Goal: Information Seeking & Learning: Compare options

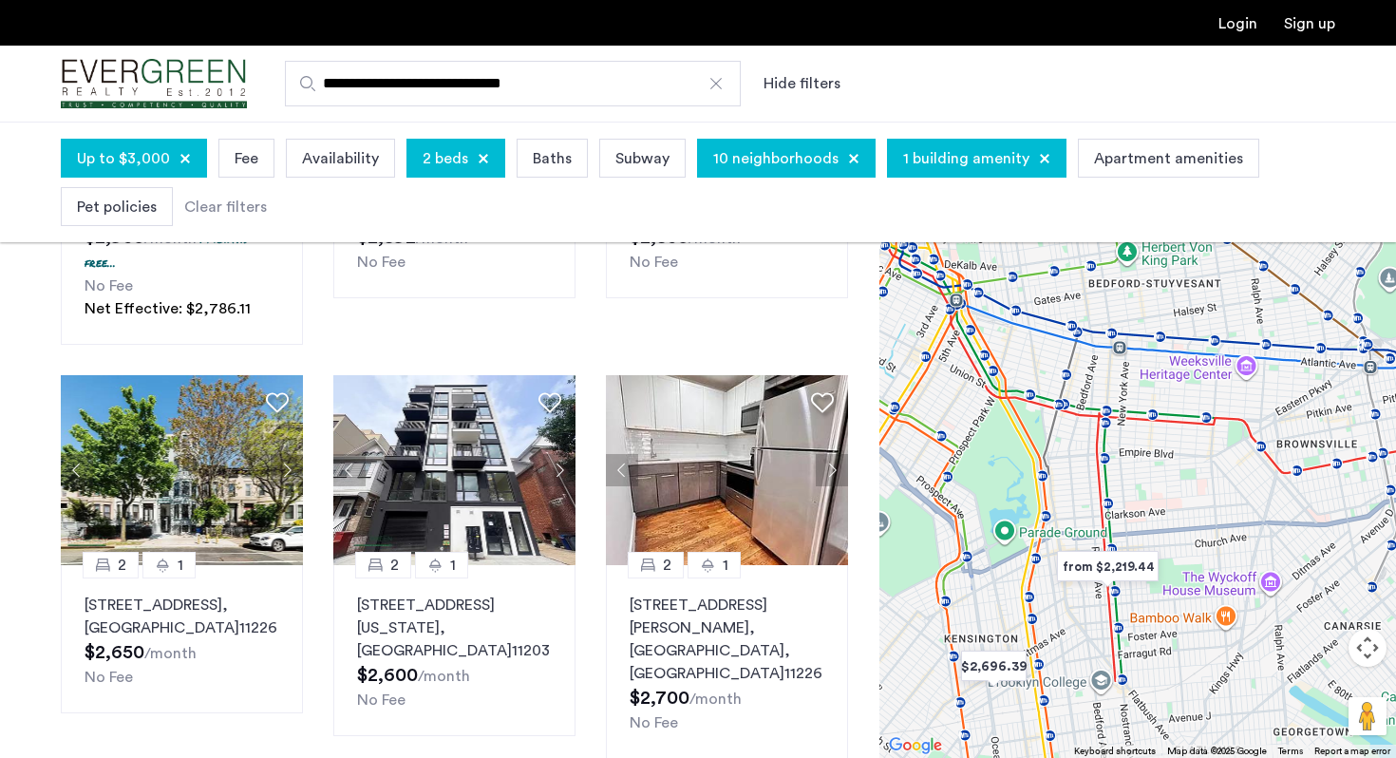
click at [770, 161] on span "10 neighborhoods" at bounding box center [775, 158] width 125 height 23
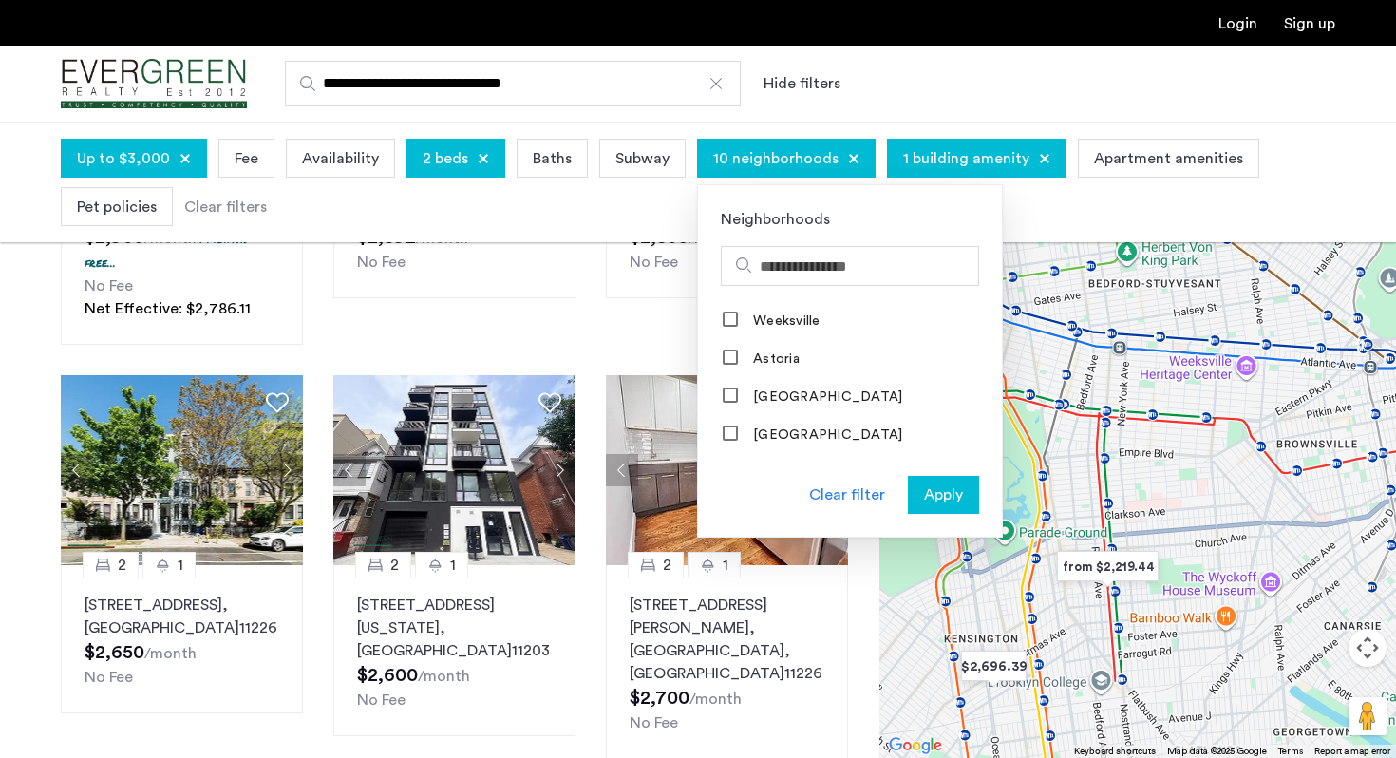
click at [926, 485] on span "Apply" at bounding box center [943, 494] width 39 height 23
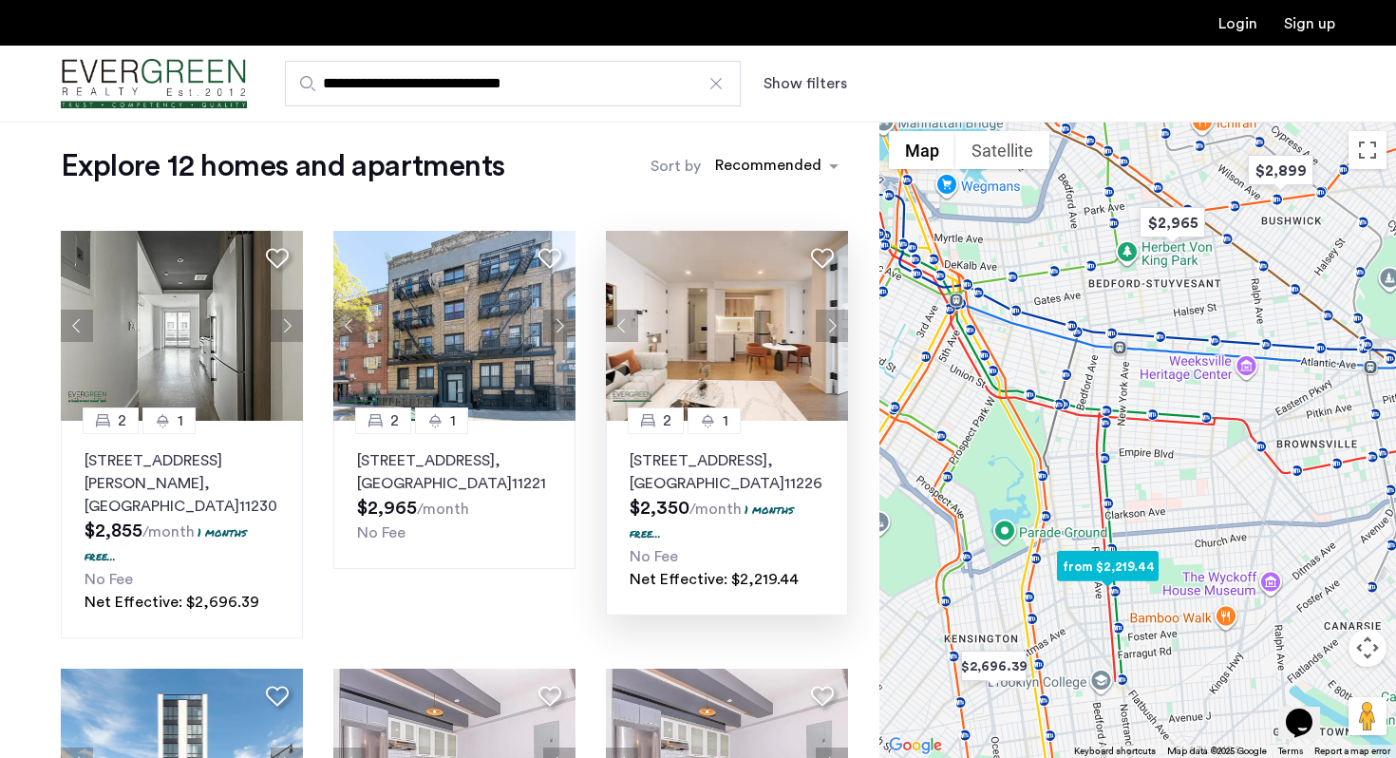
scroll to position [25, 0]
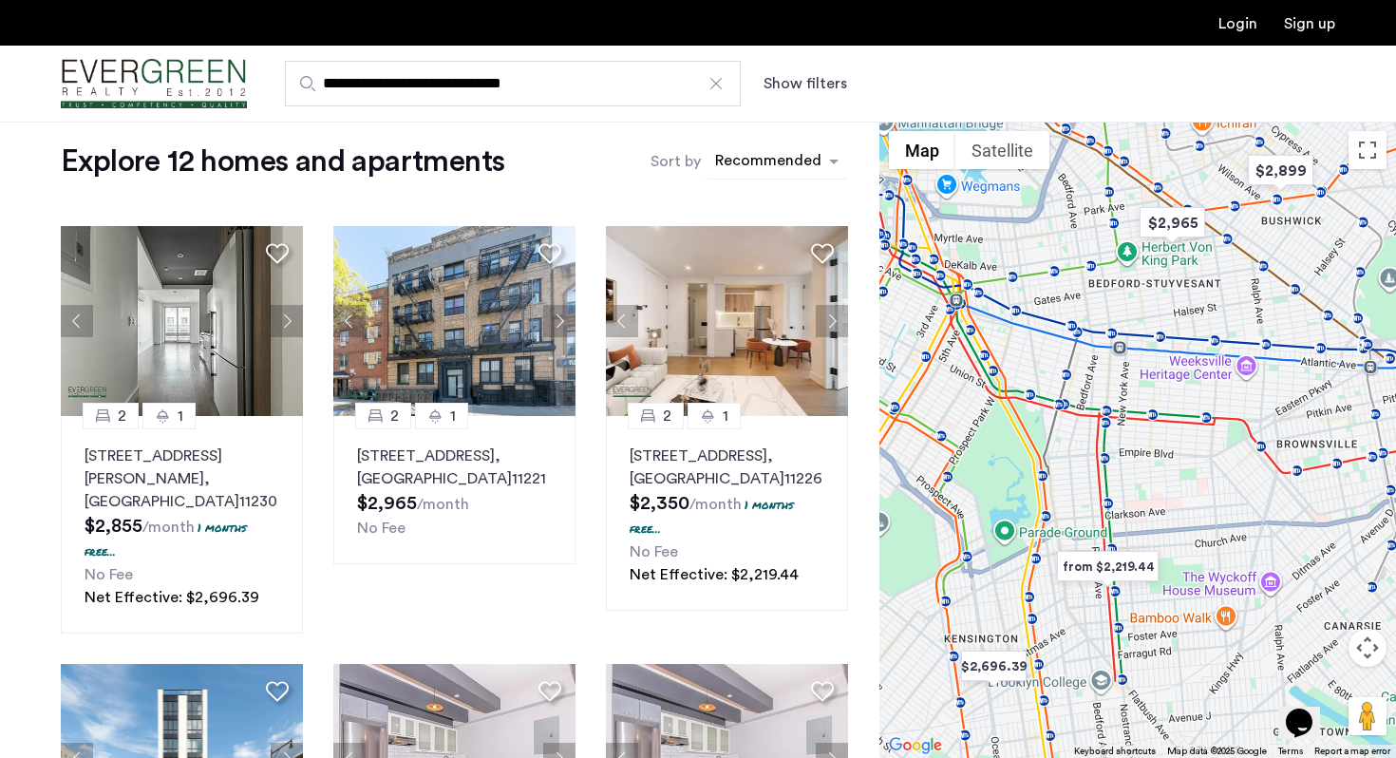
click at [762, 163] on div "sort-apartment" at bounding box center [768, 164] width 112 height 26
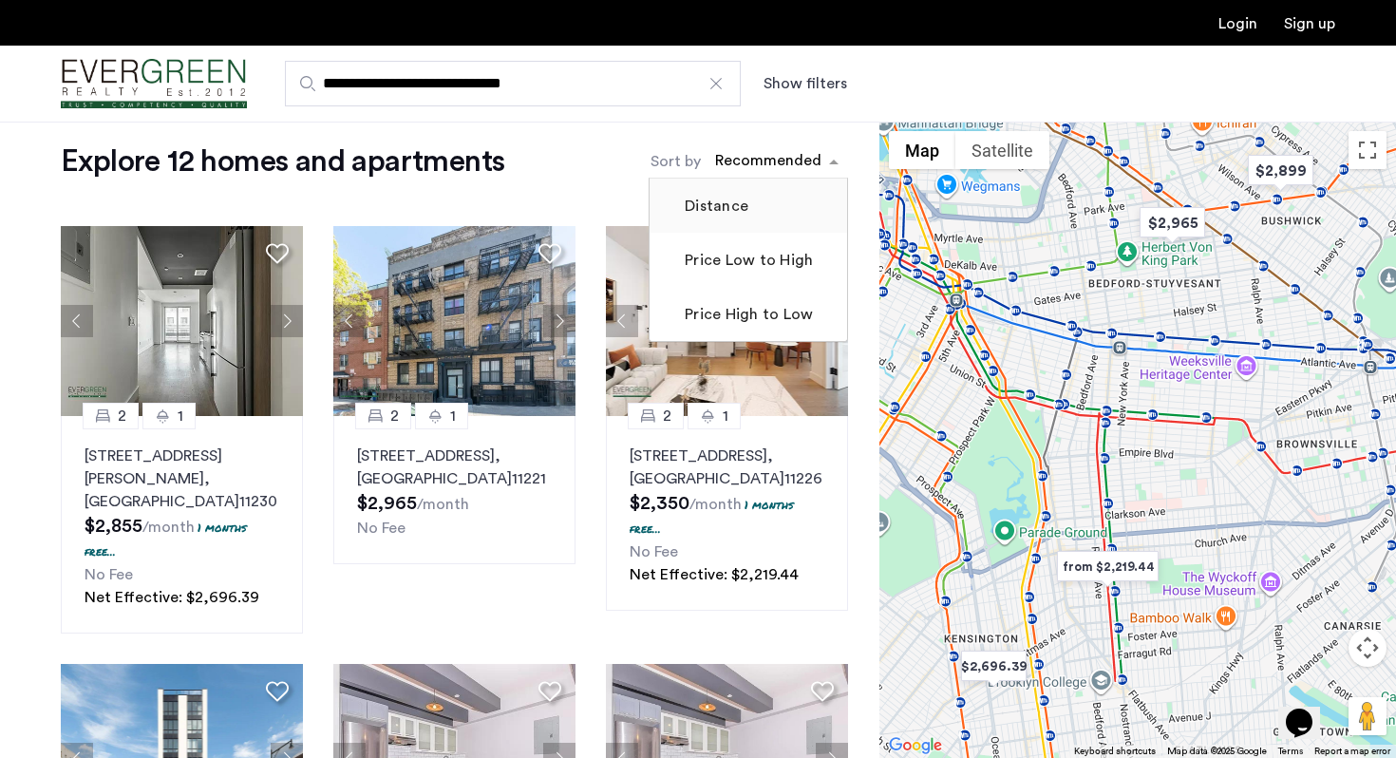
click at [743, 204] on label "Distance" at bounding box center [714, 206] width 67 height 23
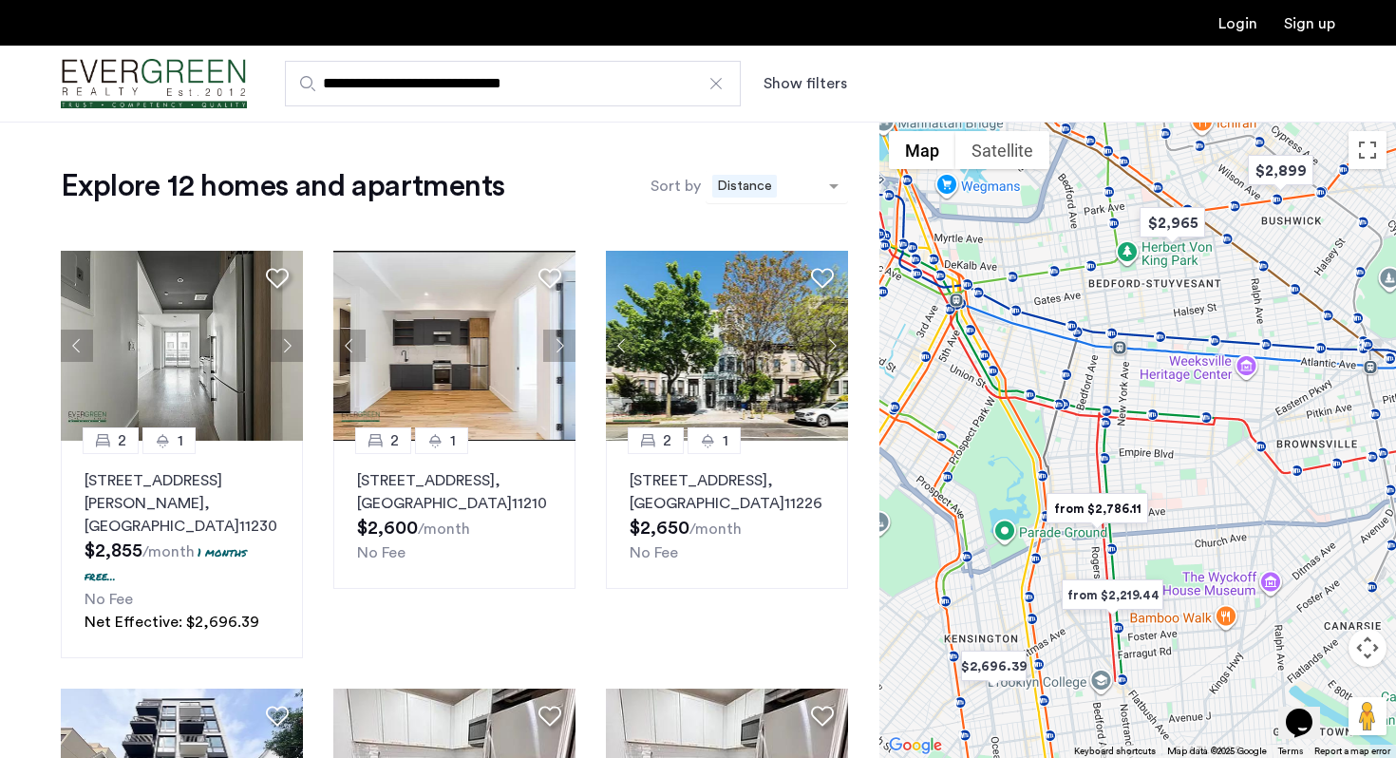
click at [758, 193] on span "Distance" at bounding box center [744, 186] width 65 height 23
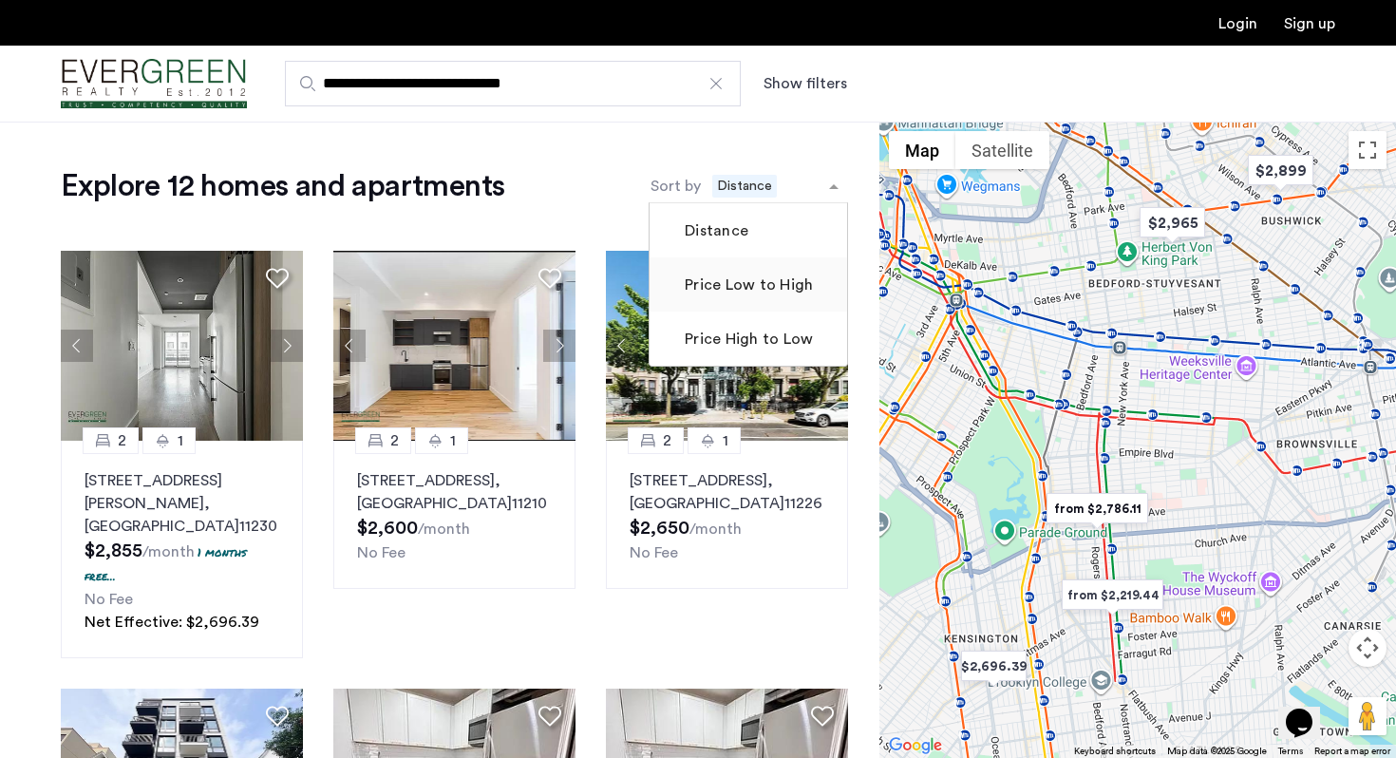
click at [731, 281] on label "Price Low to High" at bounding box center [747, 285] width 132 height 23
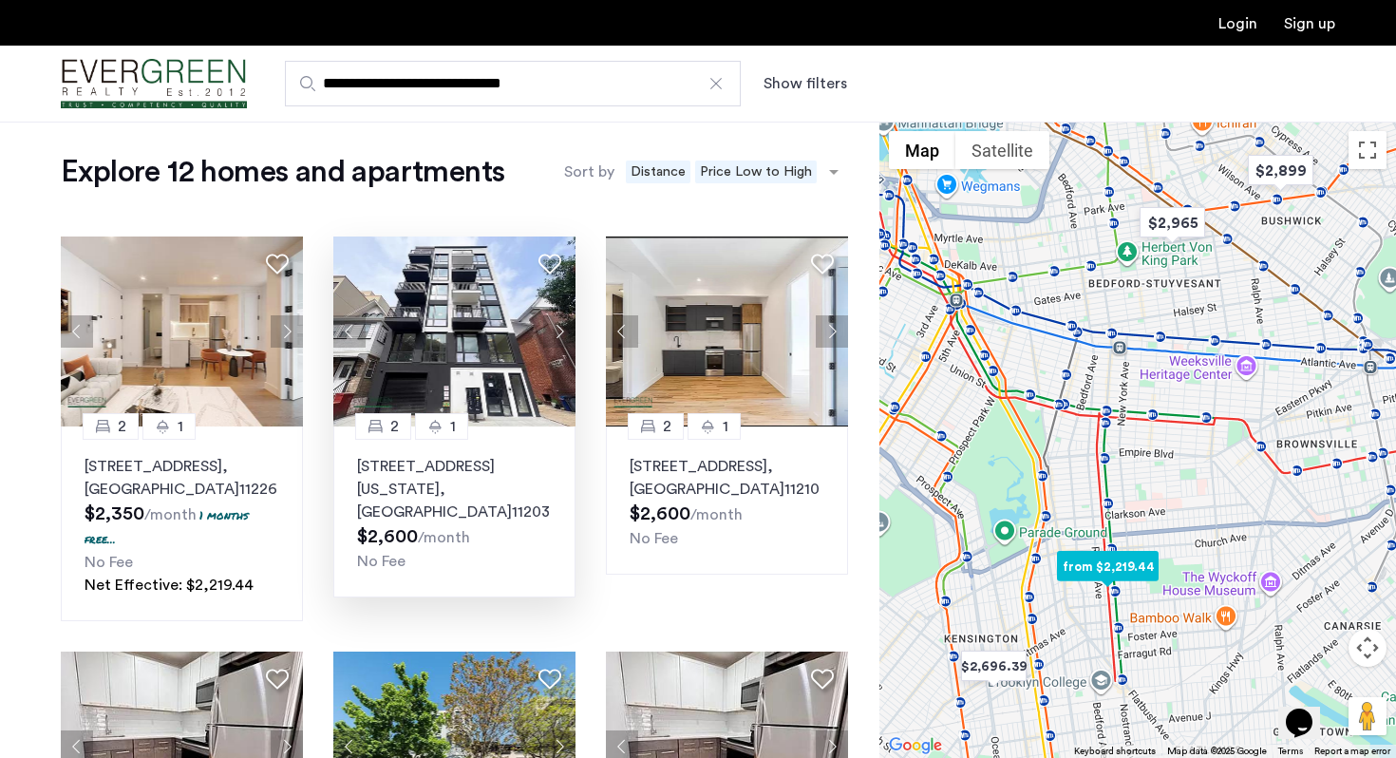
scroll to position [15, 0]
click at [464, 549] on div "No Fee" at bounding box center [454, 560] width 195 height 23
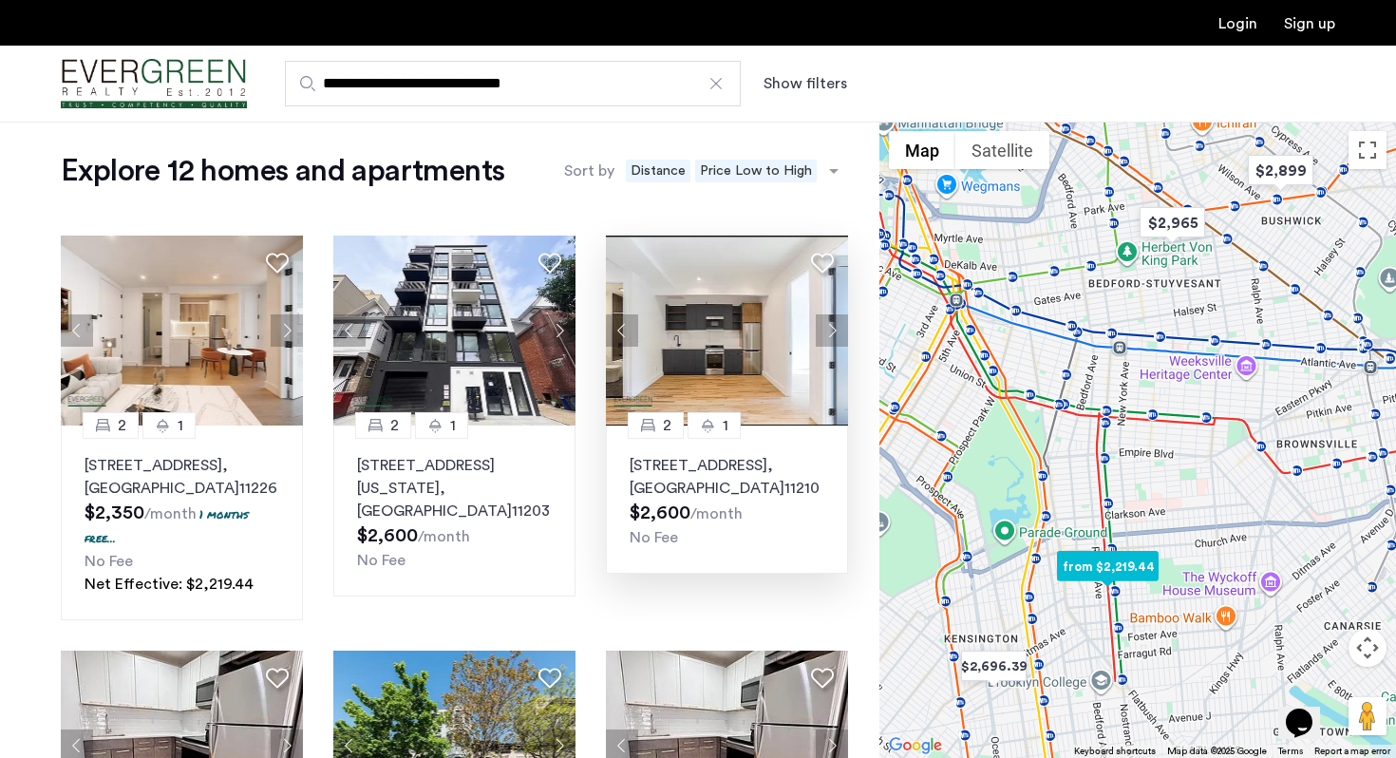
click at [755, 471] on p "1626 Brooklyn Avenue, Unit 3A, Brooklyn , NY 11210" at bounding box center [727, 477] width 195 height 46
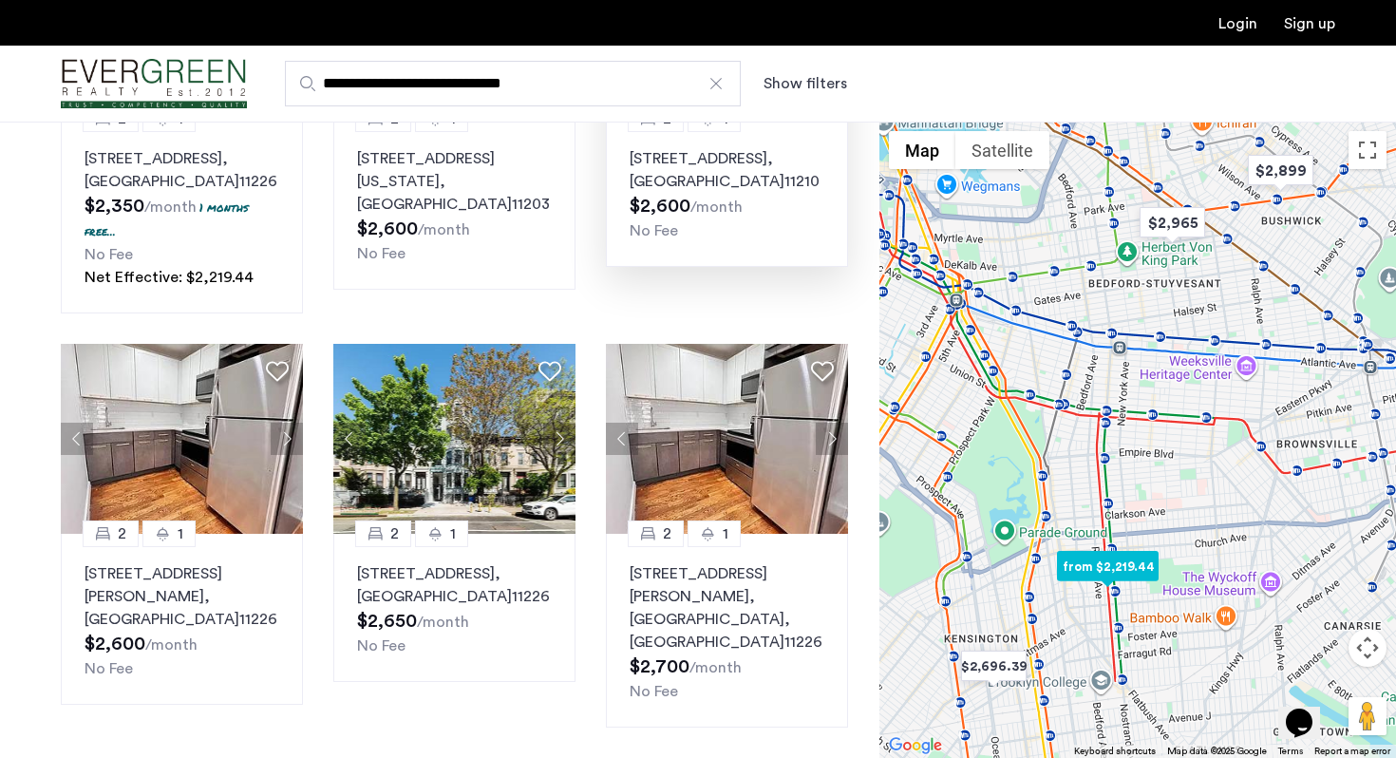
scroll to position [323, 0]
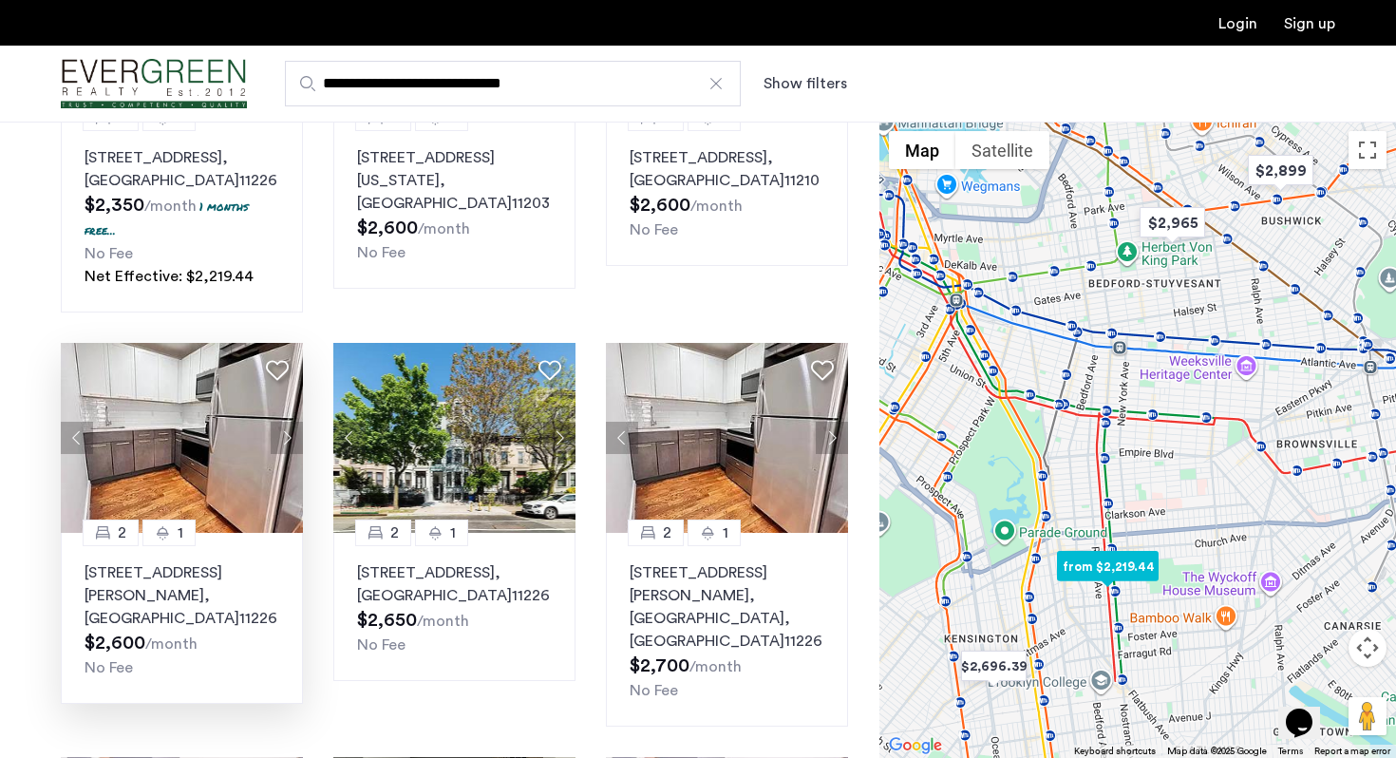
click at [224, 642] on div "2514 Cortelyou Rd, Brooklyn, NY, USA, Unit 4B, Brooklyn , NY 11226 $2,600 /mont…" at bounding box center [182, 620] width 195 height 118
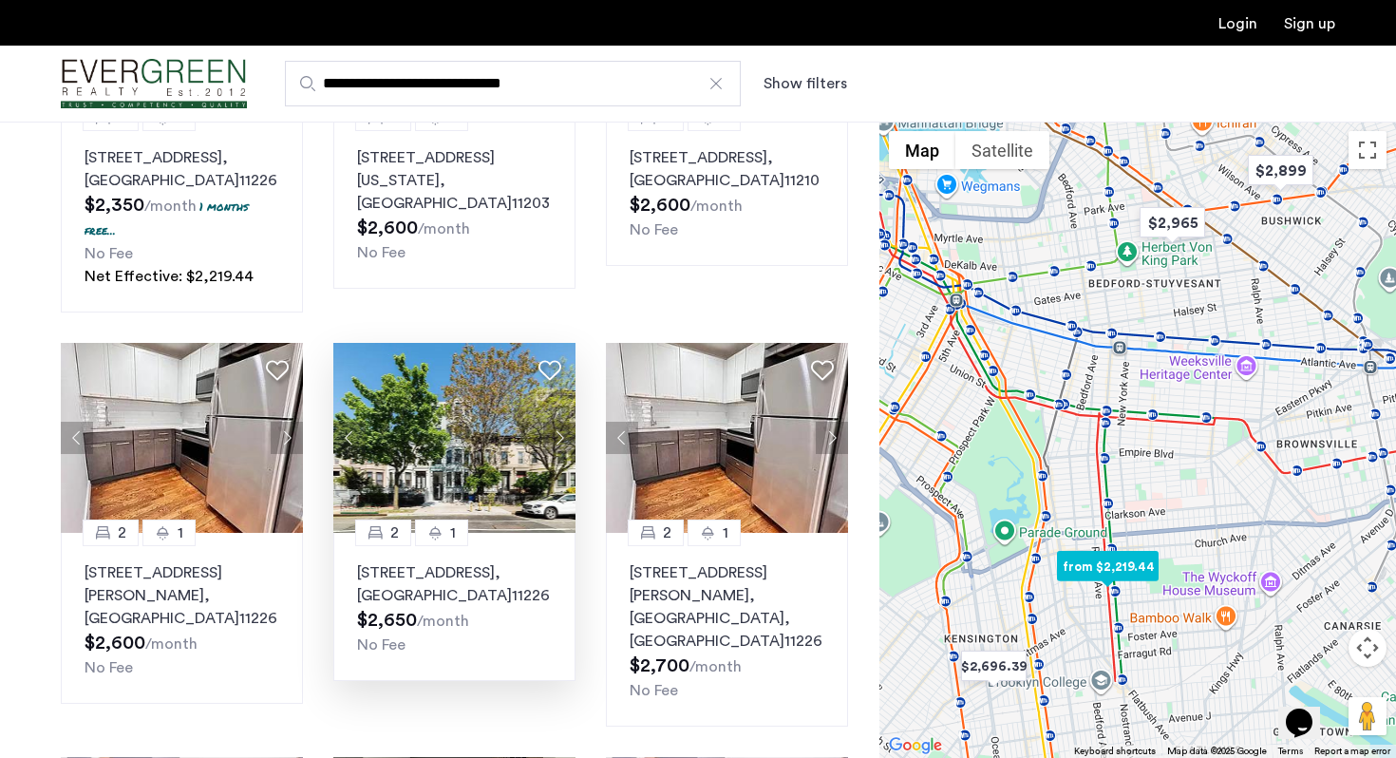
click at [491, 640] on div "No Fee" at bounding box center [454, 644] width 195 height 23
click at [498, 518] on img at bounding box center [454, 438] width 243 height 190
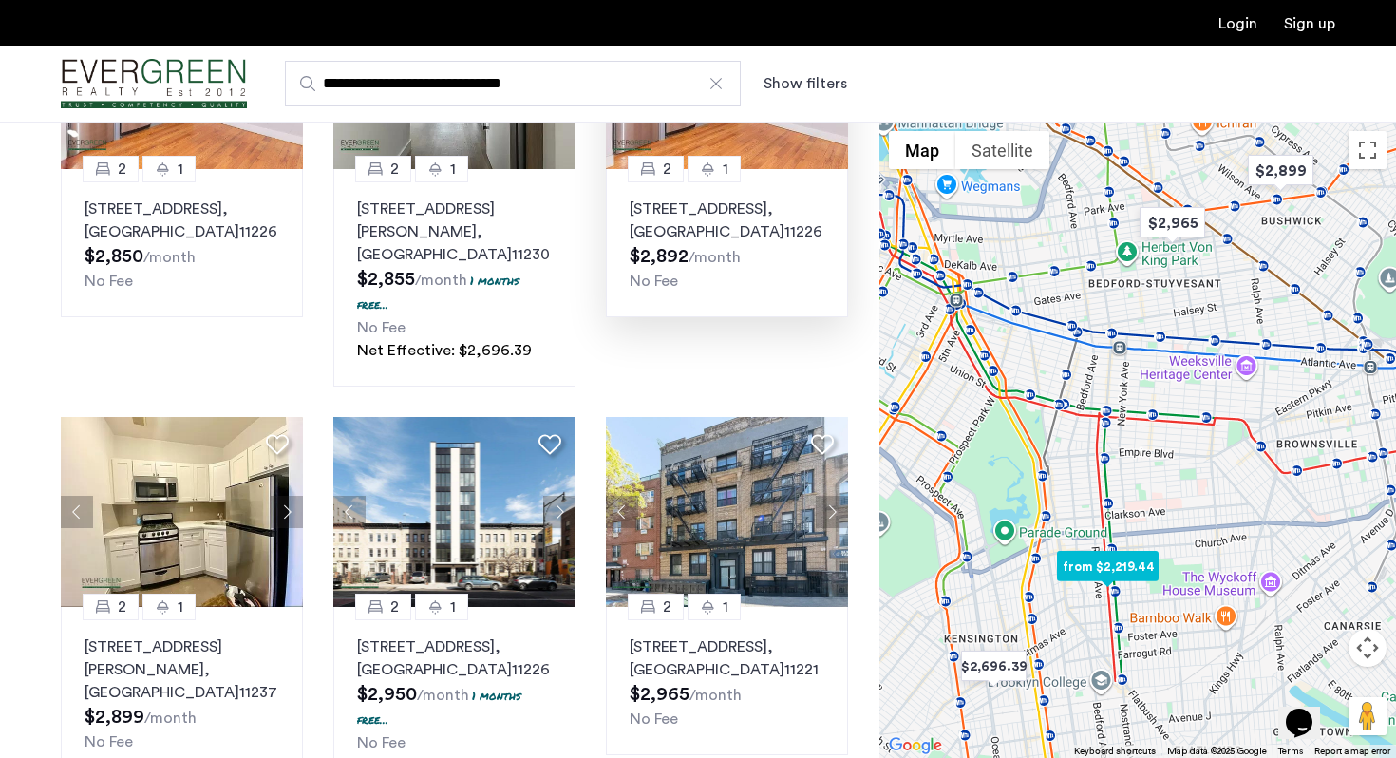
scroll to position [1108, 0]
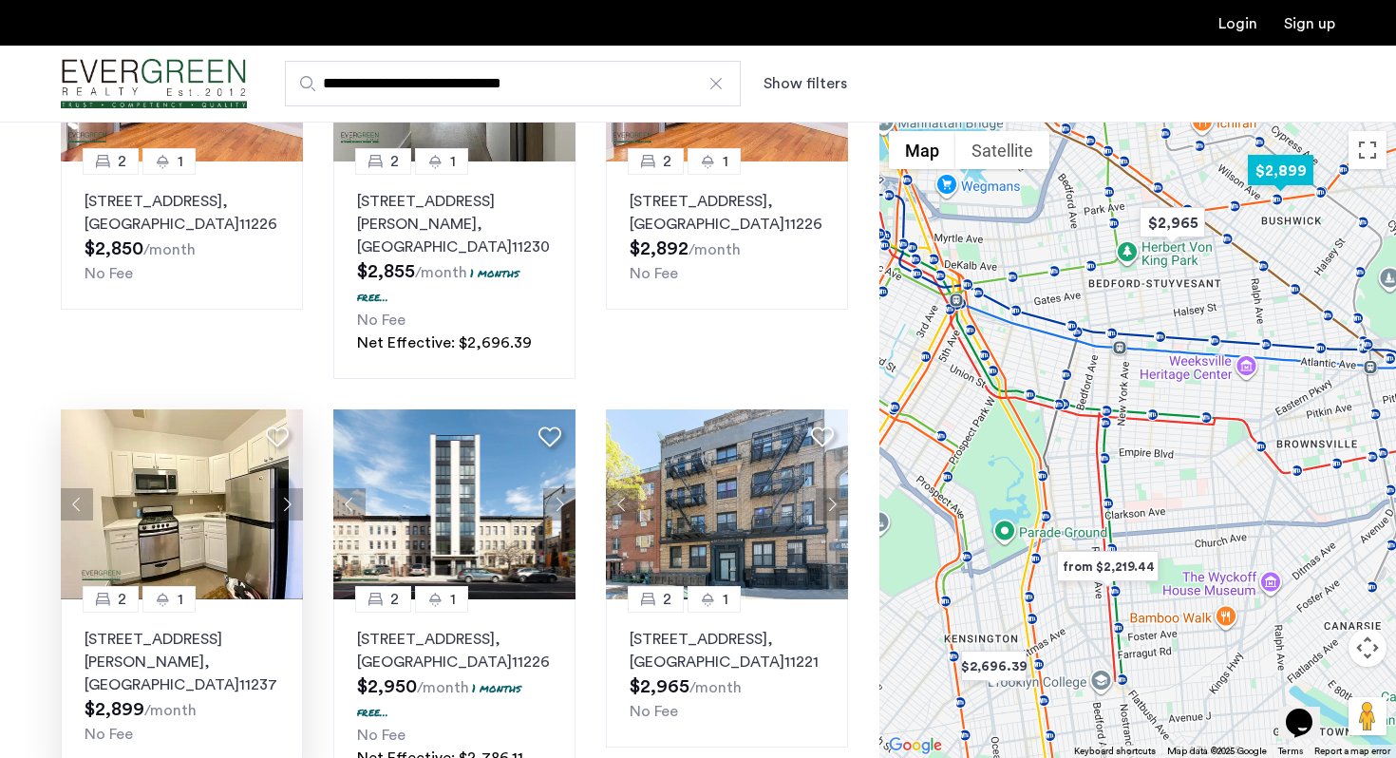
click at [248, 723] on div "No Fee" at bounding box center [182, 734] width 195 height 23
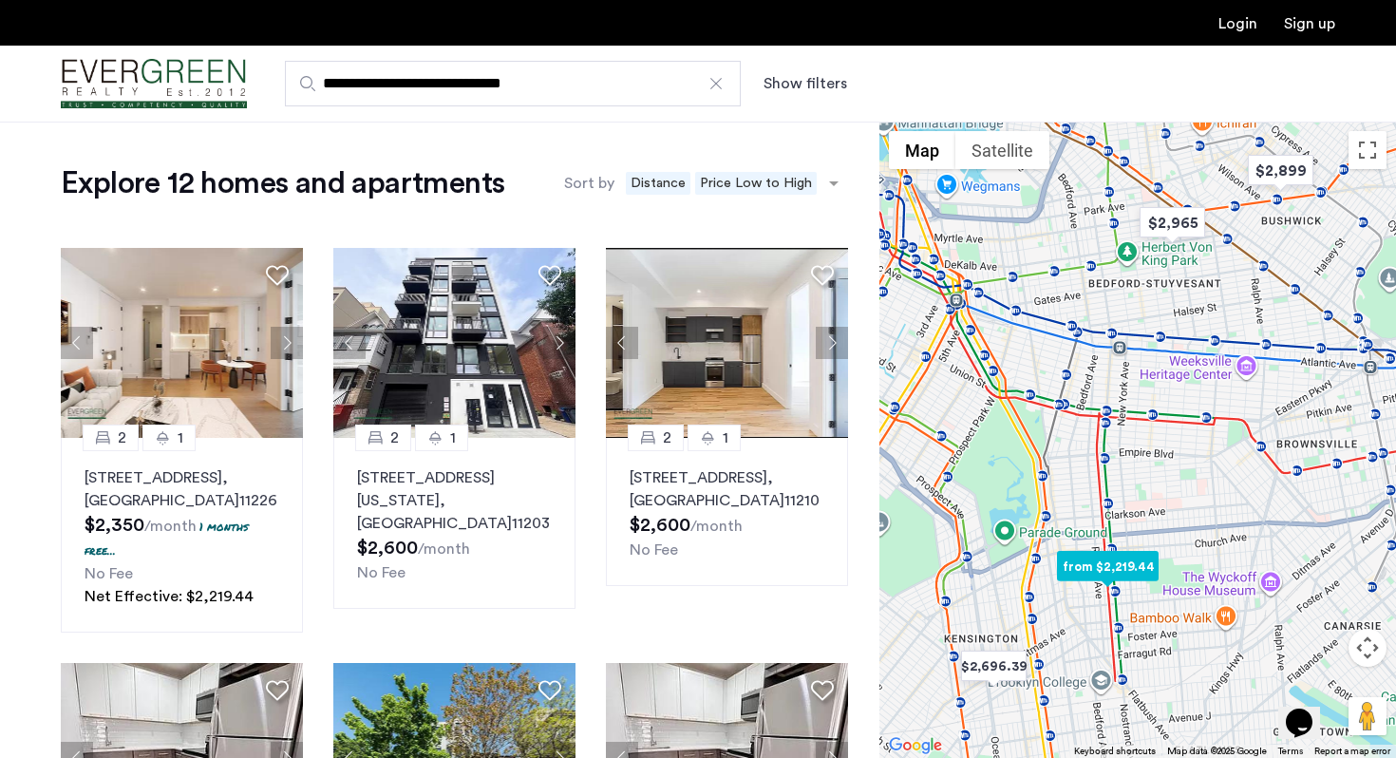
scroll to position [0, 0]
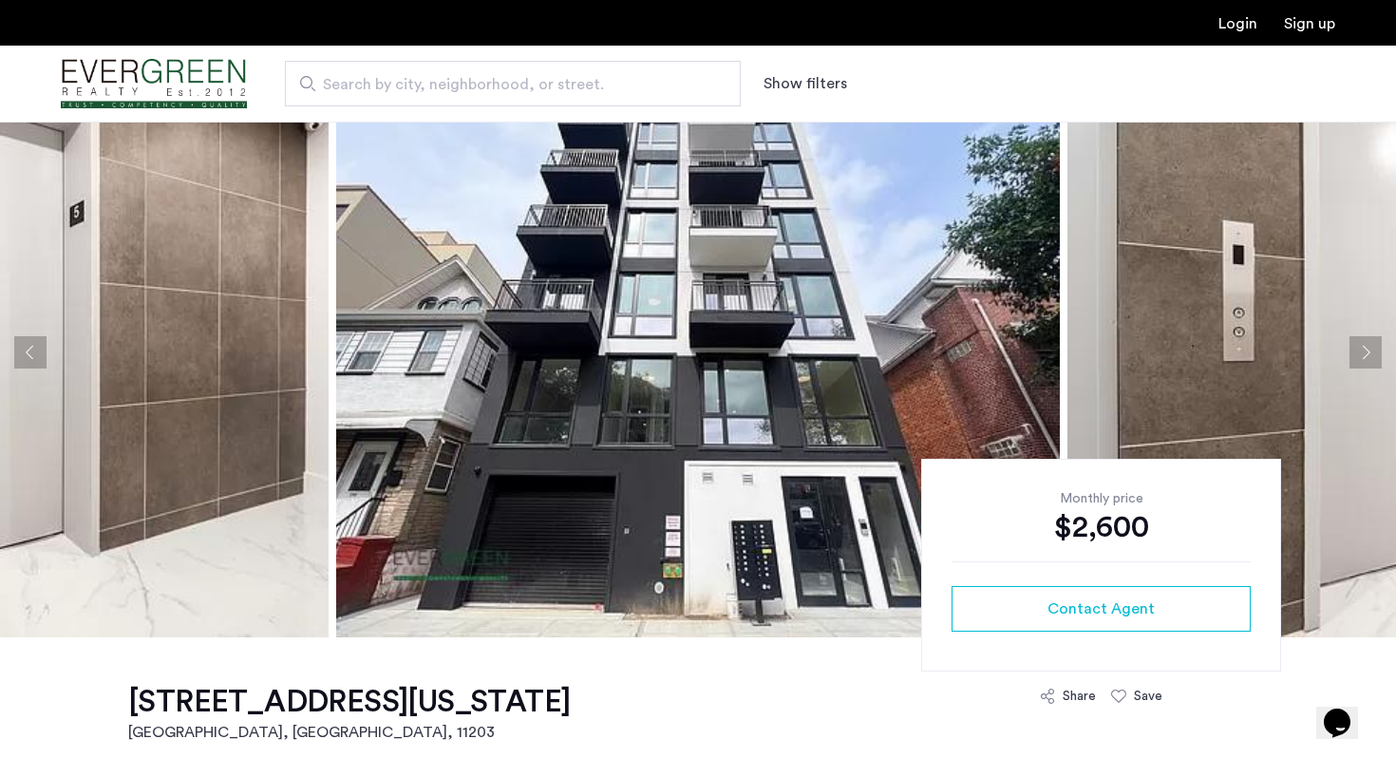
scroll to position [55, 0]
click at [575, 380] on img at bounding box center [698, 351] width 724 height 570
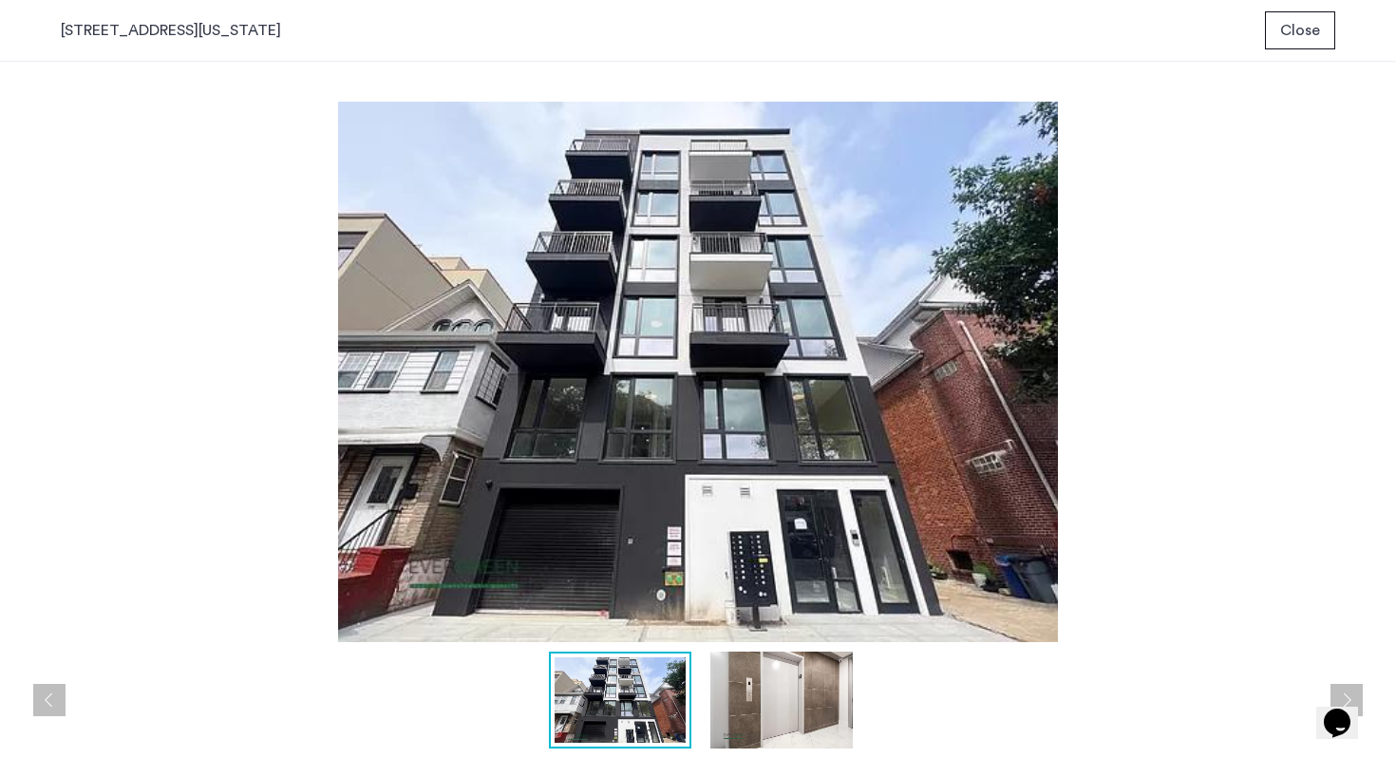
scroll to position [0, 0]
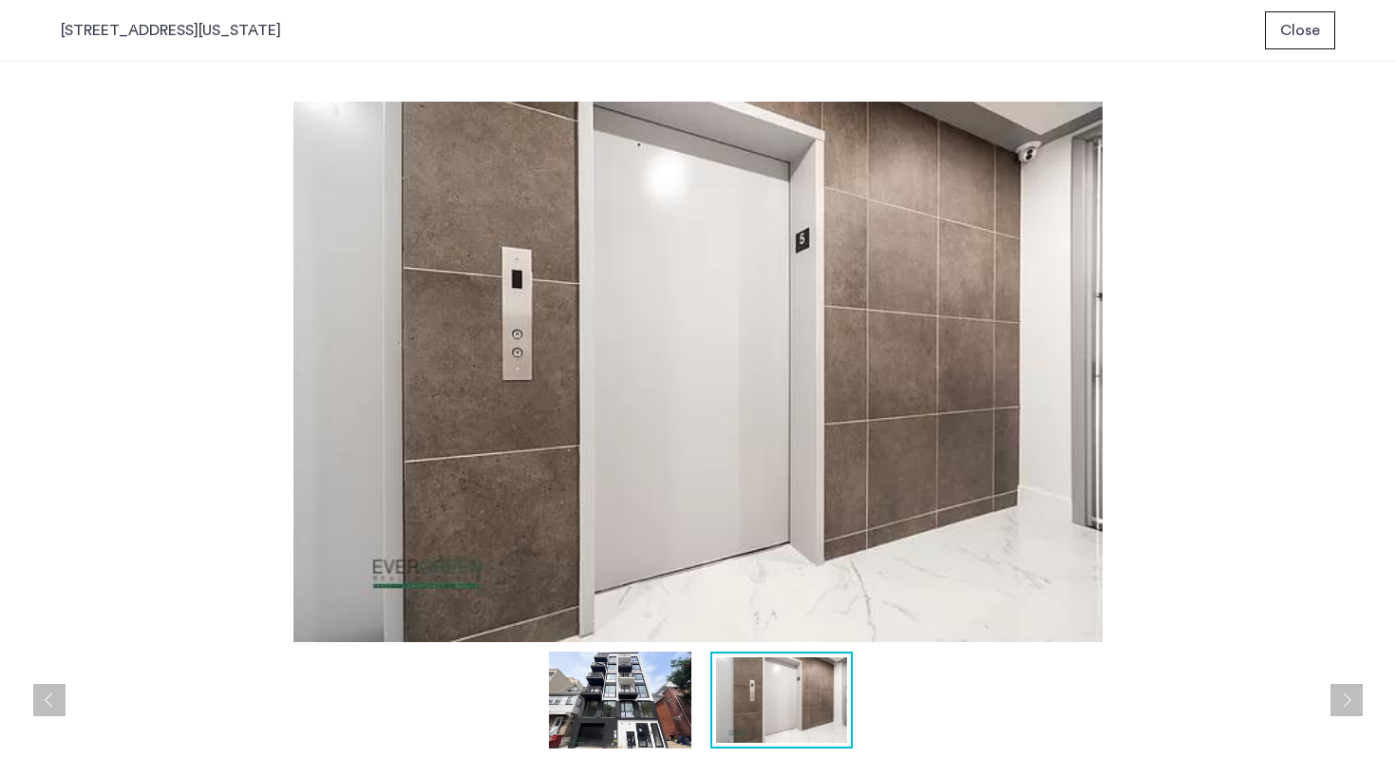
click at [1309, 41] on button "Close" at bounding box center [1300, 30] width 70 height 38
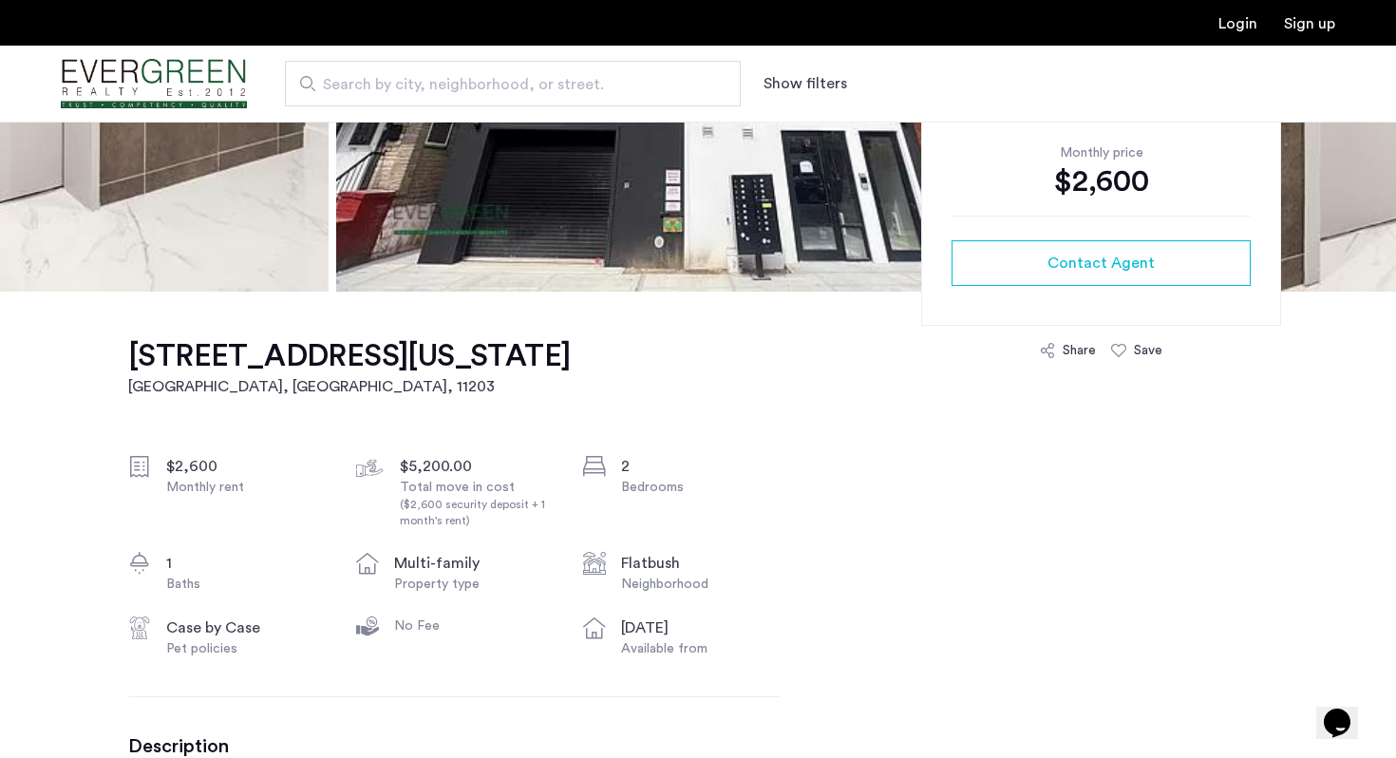
scroll to position [406, 0]
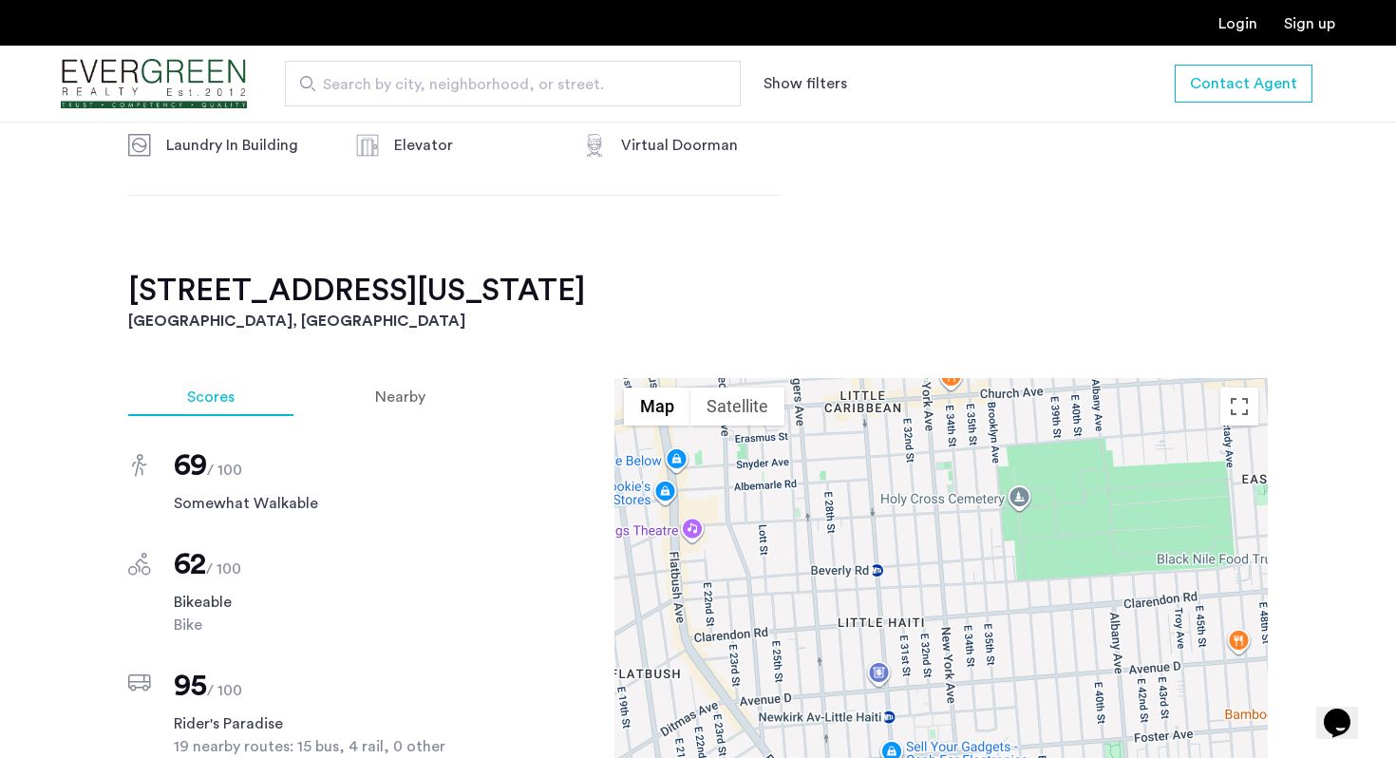
scroll to position [1477, 0]
click at [877, 542] on div at bounding box center [940, 643] width 653 height 532
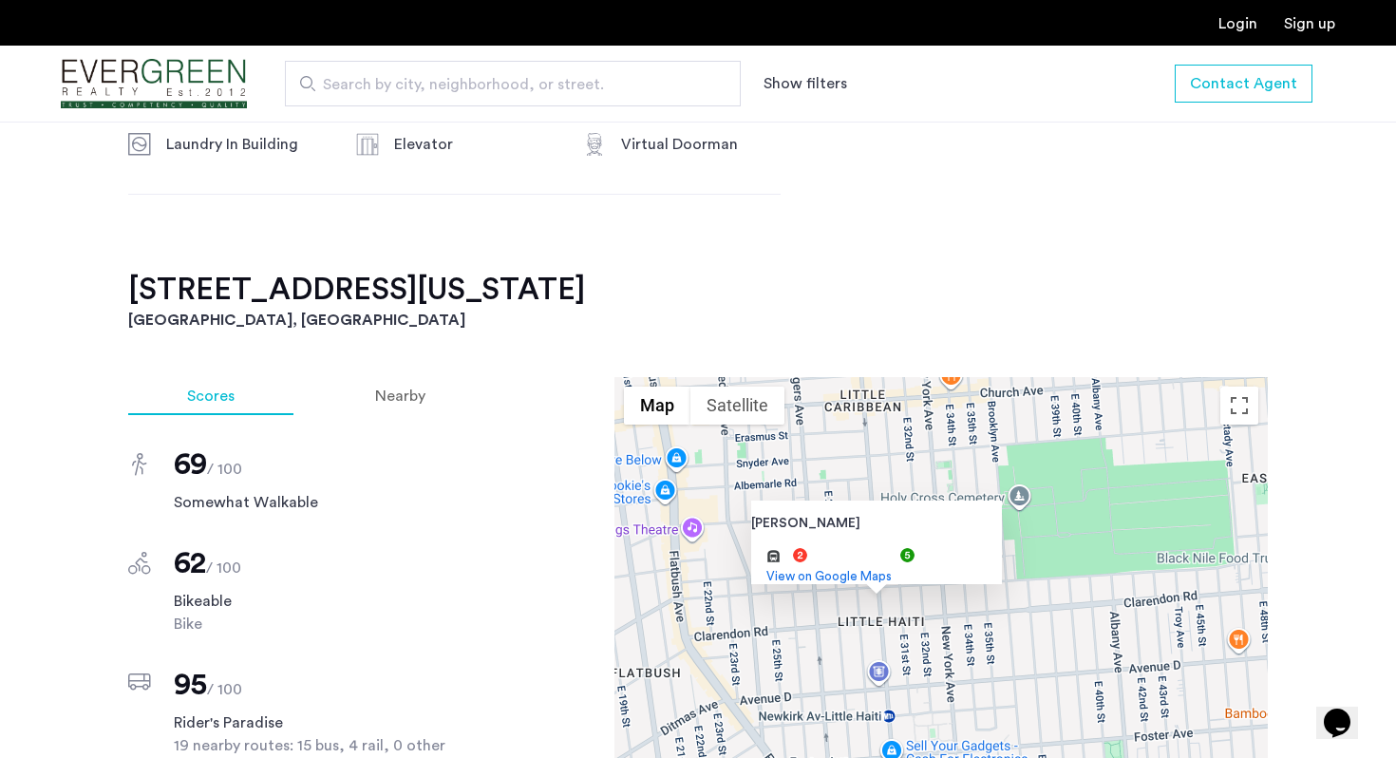
click at [1050, 608] on div "Beverly Rd Beverly Rd and more. View on Google Maps" at bounding box center [940, 643] width 653 height 532
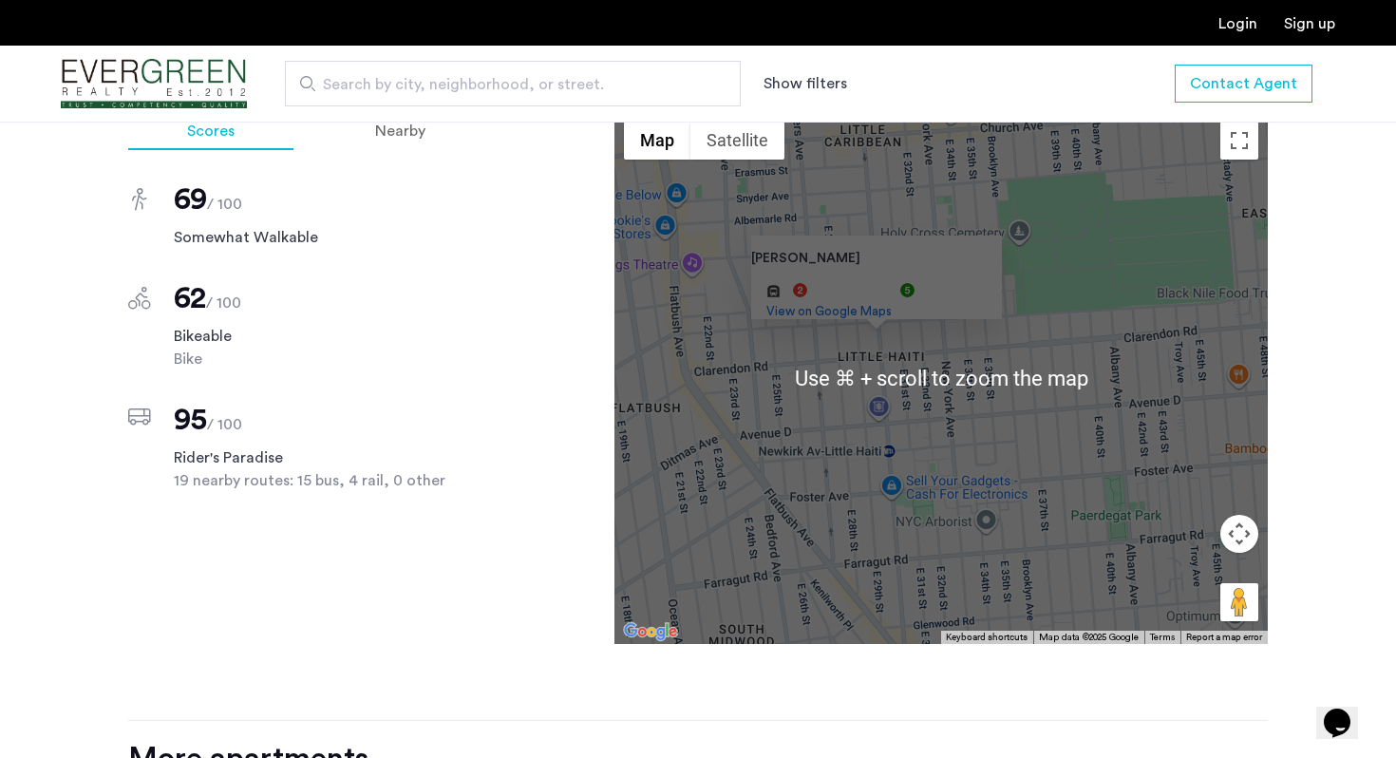
click at [472, 507] on div "Scores Nearby 69 / 100 Somewhat Walkable 62 / 100 Bikeable Bike 95 / 100 Rider'…" at bounding box center [306, 378] width 356 height 532
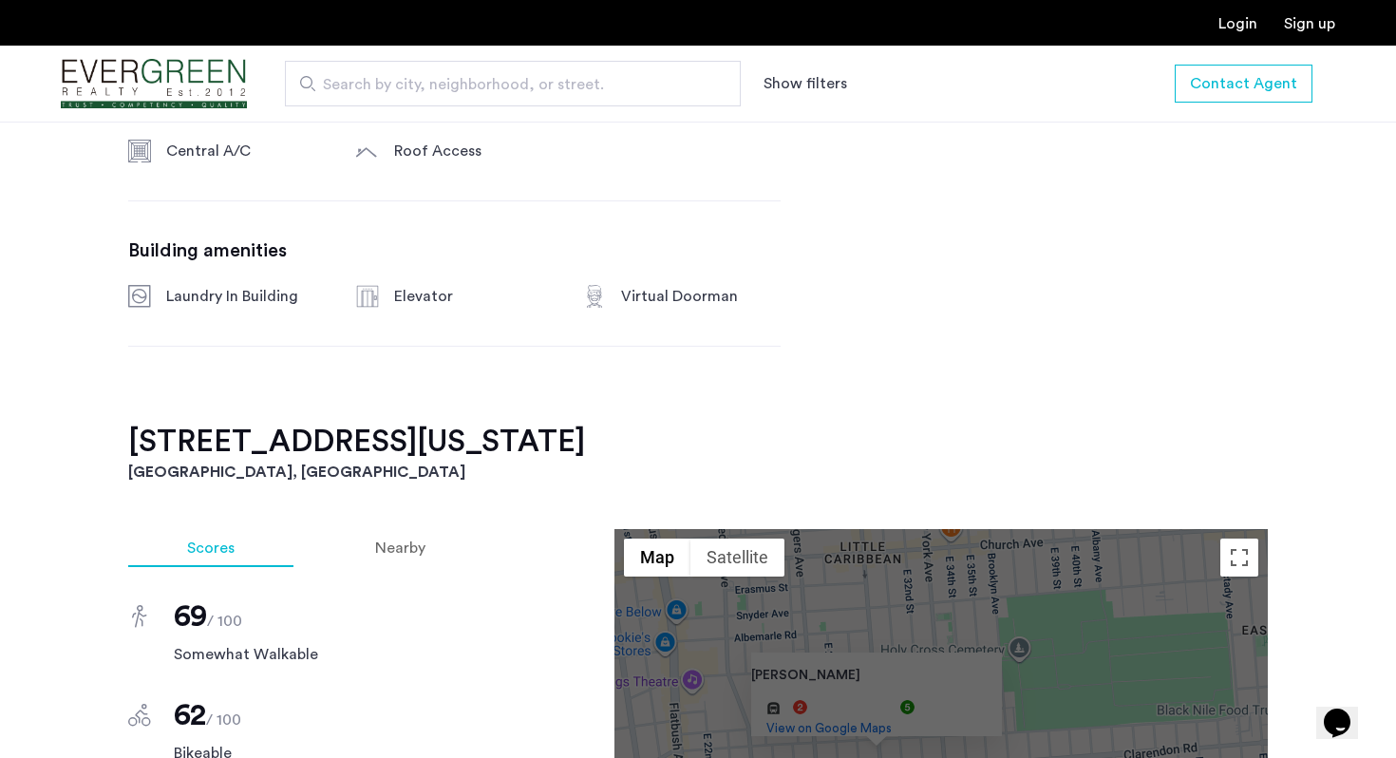
scroll to position [1172, 0]
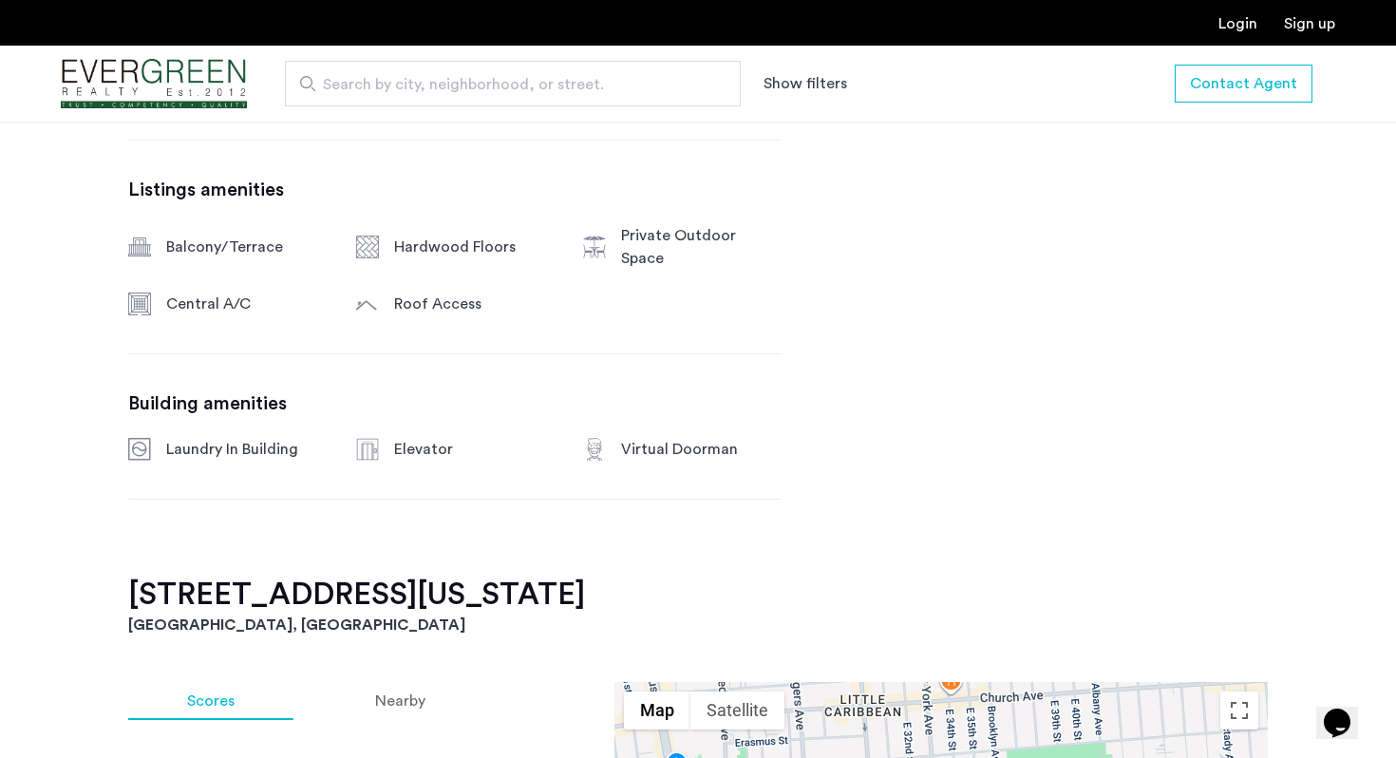
click at [393, 588] on h2 "1244 New York Avenue, Unit 3A" at bounding box center [698, 595] width 1140 height 38
click at [194, 614] on h3 "[GEOGRAPHIC_DATA], [GEOGRAPHIC_DATA]" at bounding box center [698, 625] width 1140 height 23
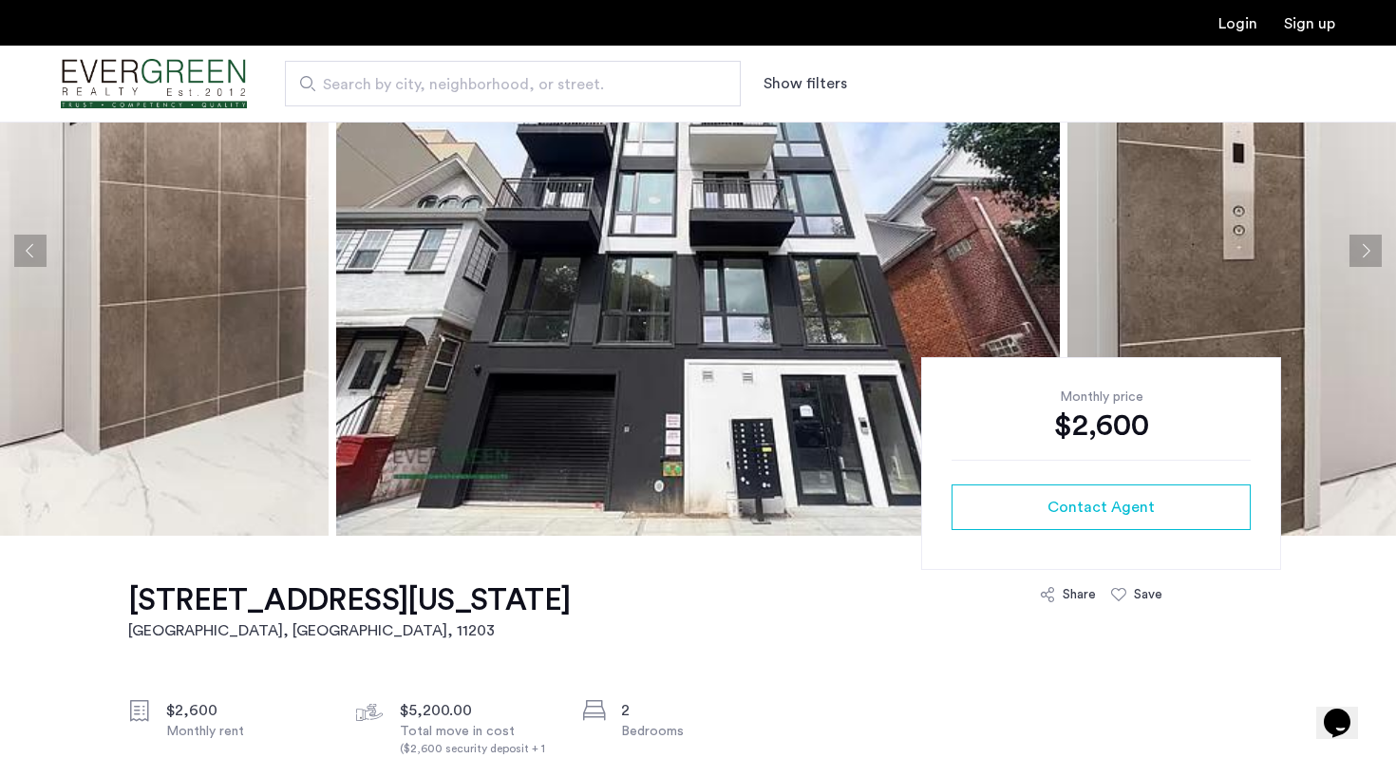
scroll to position [199, 0]
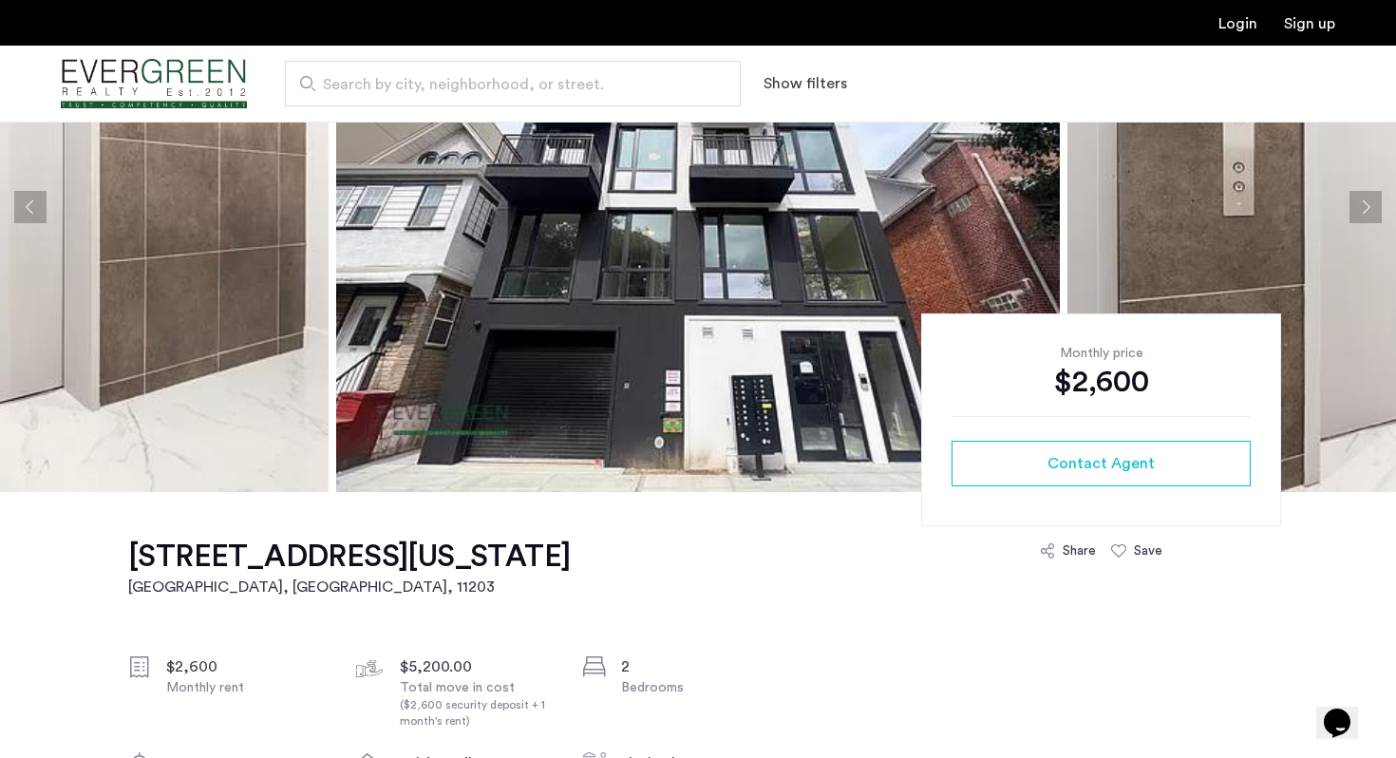
click at [437, 571] on h1 "1244 New York Avenue, Unit 3A" at bounding box center [349, 557] width 442 height 38
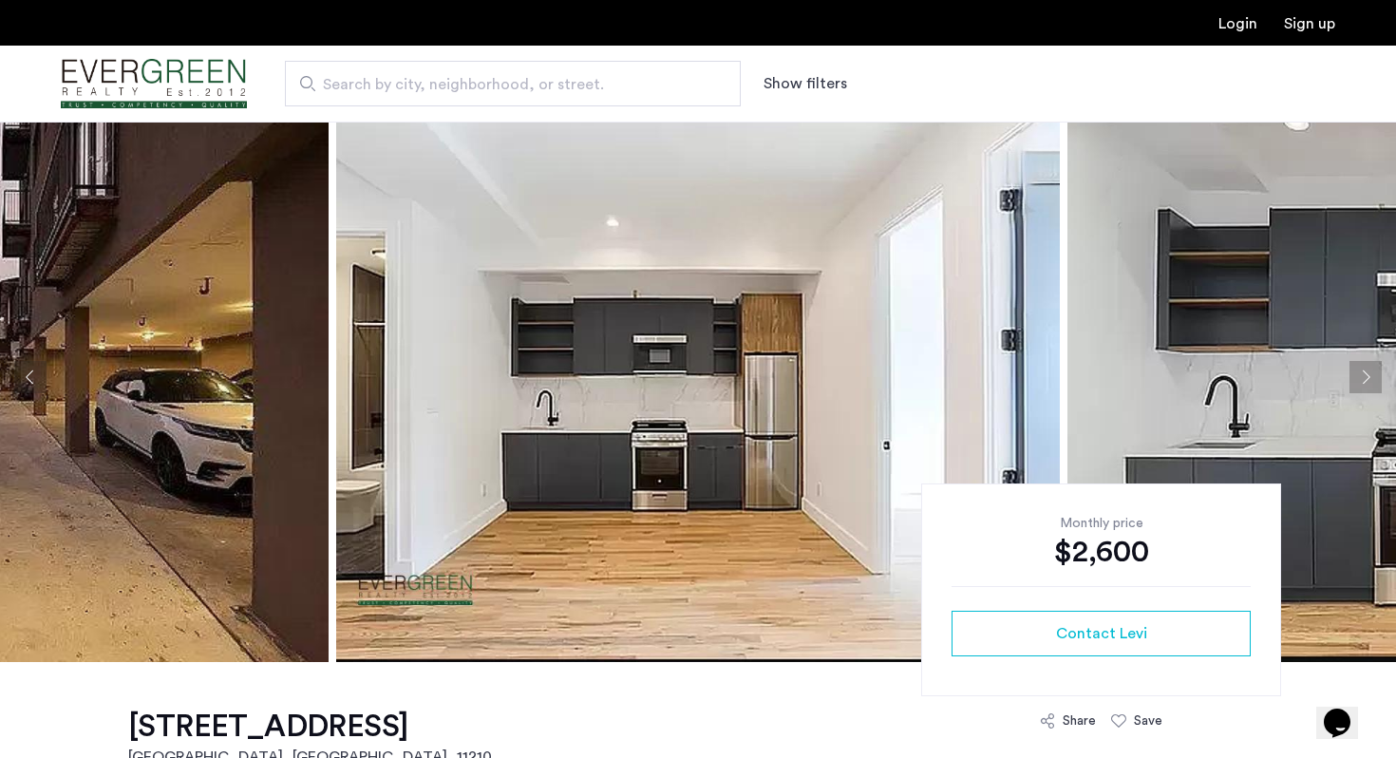
scroll to position [30, 0]
click at [523, 422] on img at bounding box center [698, 376] width 724 height 570
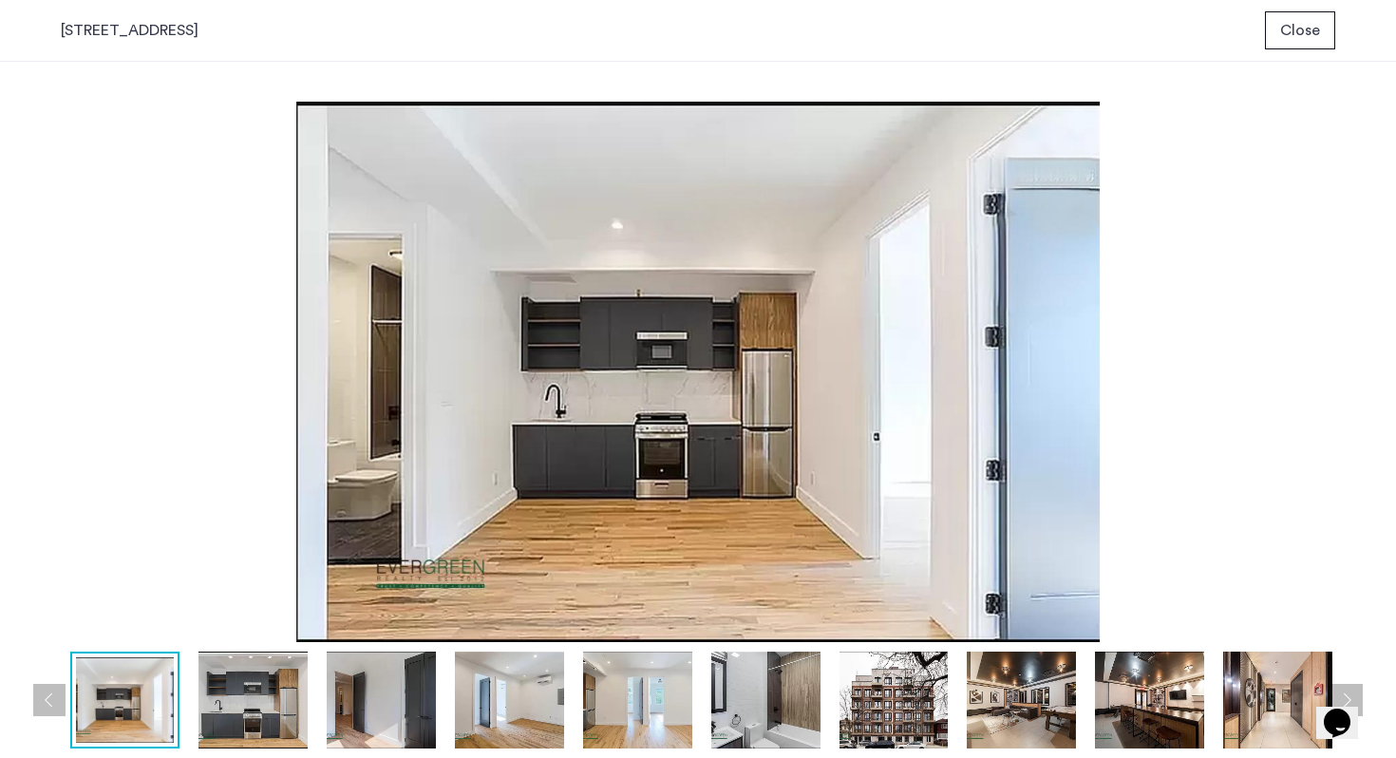
scroll to position [0, 0]
click at [523, 422] on img at bounding box center [698, 372] width 1275 height 540
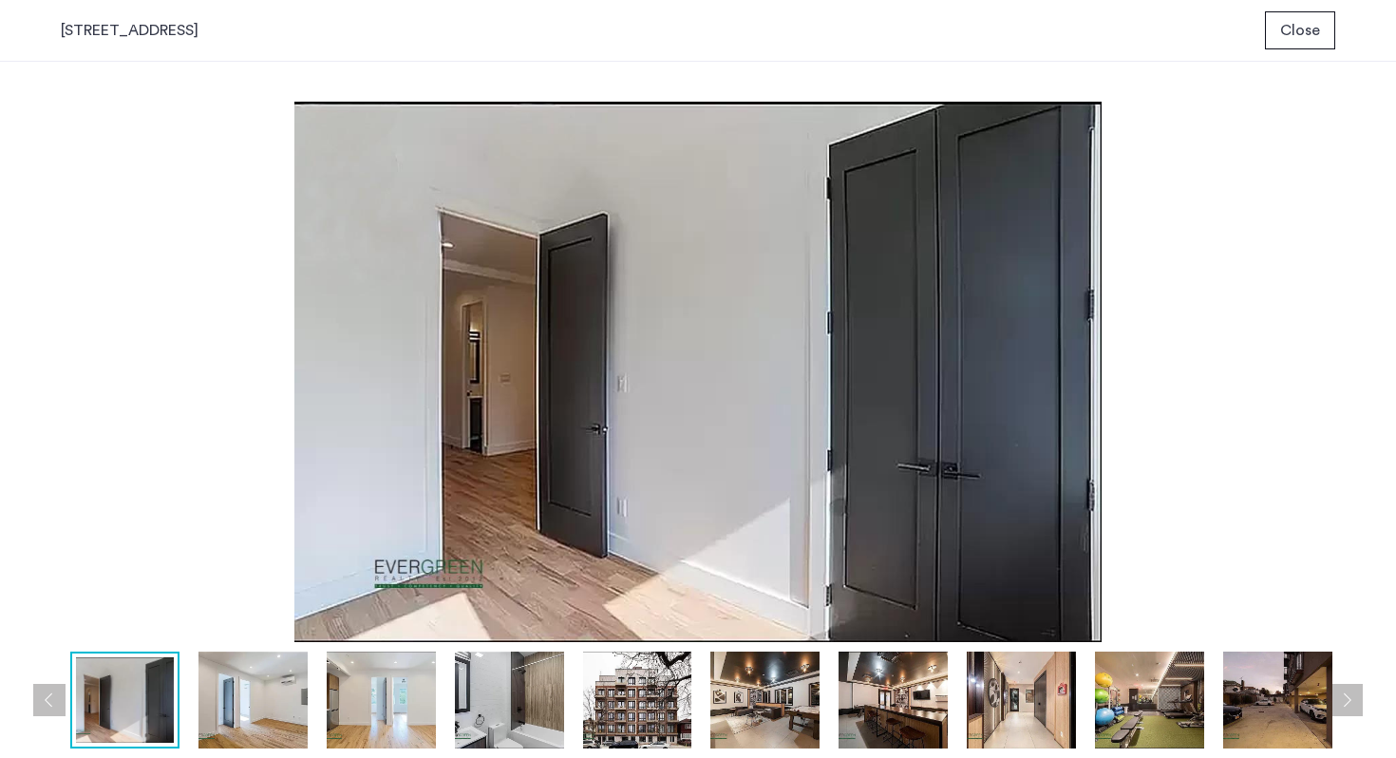
click at [1283, 32] on span "Close" at bounding box center [1300, 30] width 40 height 23
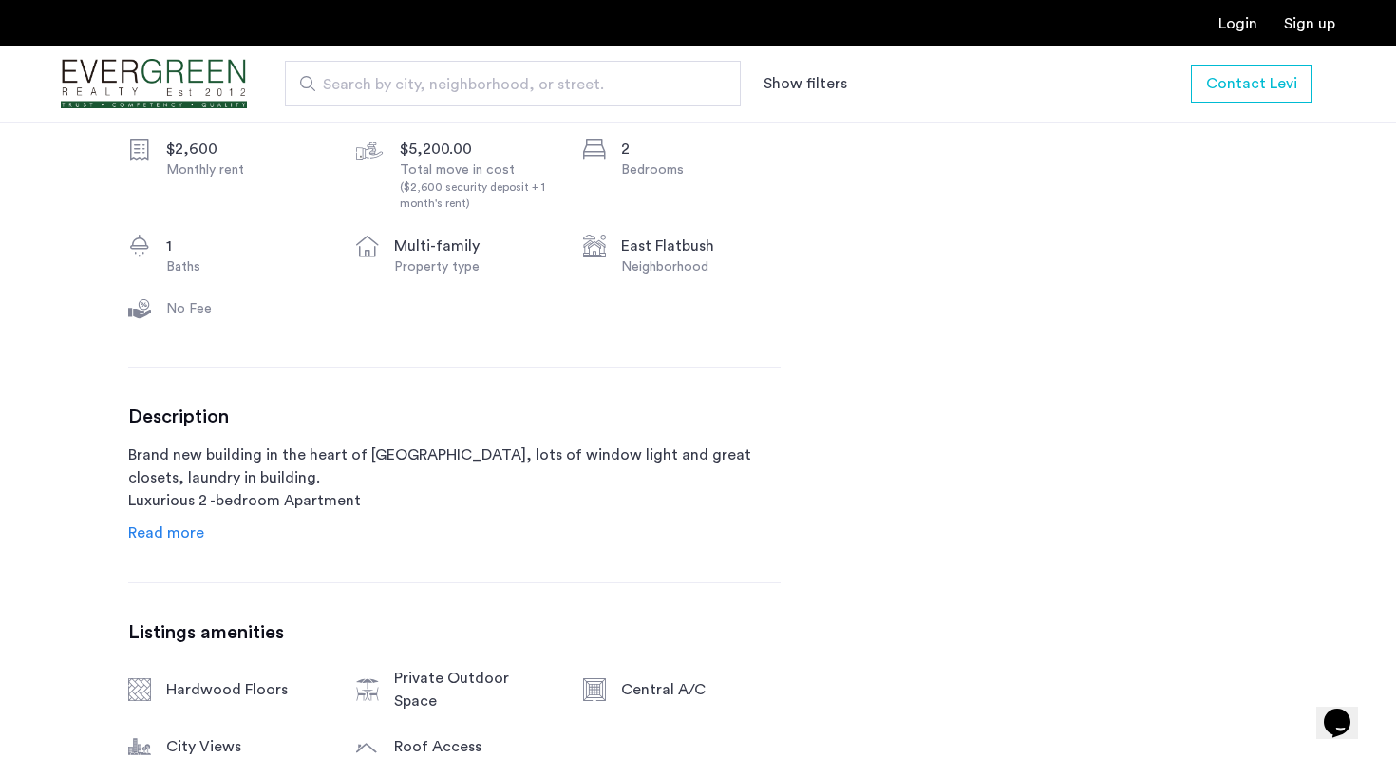
scroll to position [731, 0]
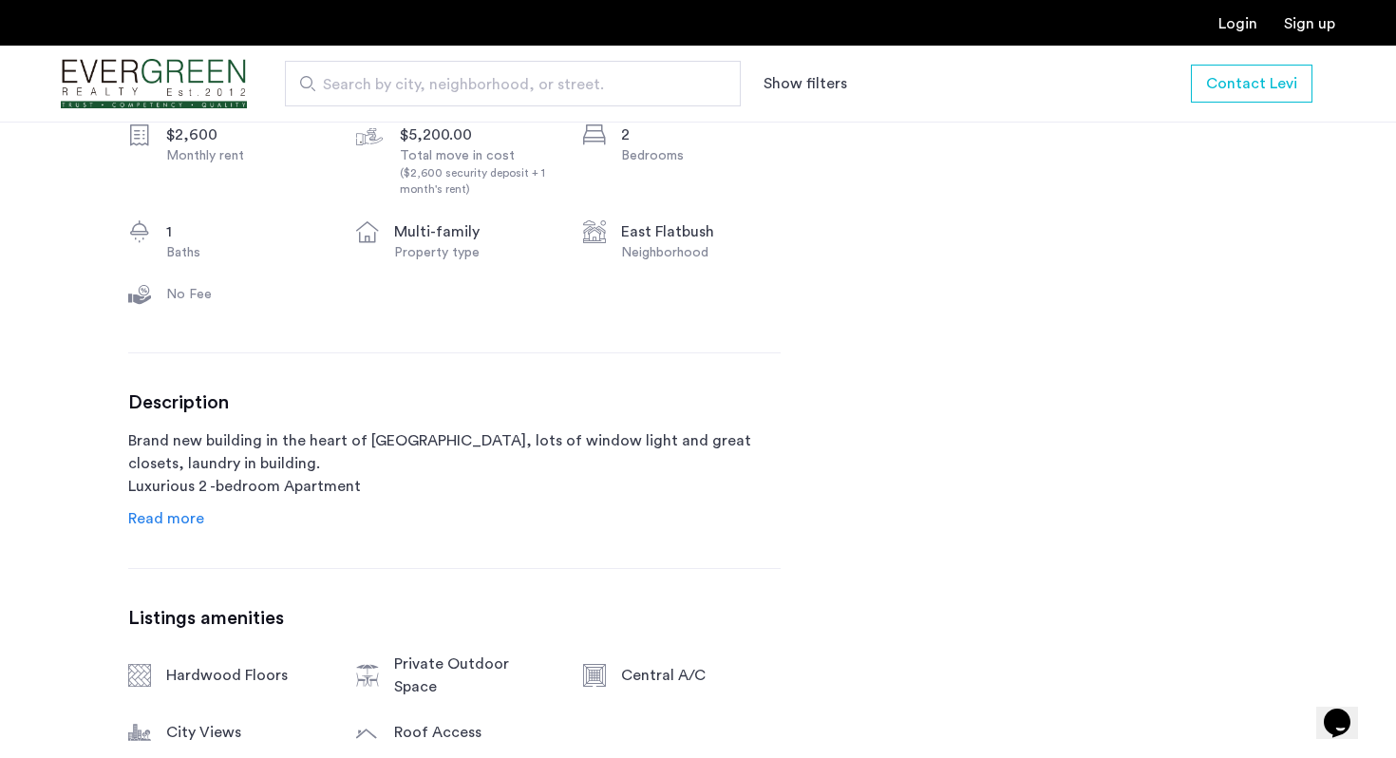
click at [183, 522] on span "Read more" at bounding box center [166, 518] width 76 height 15
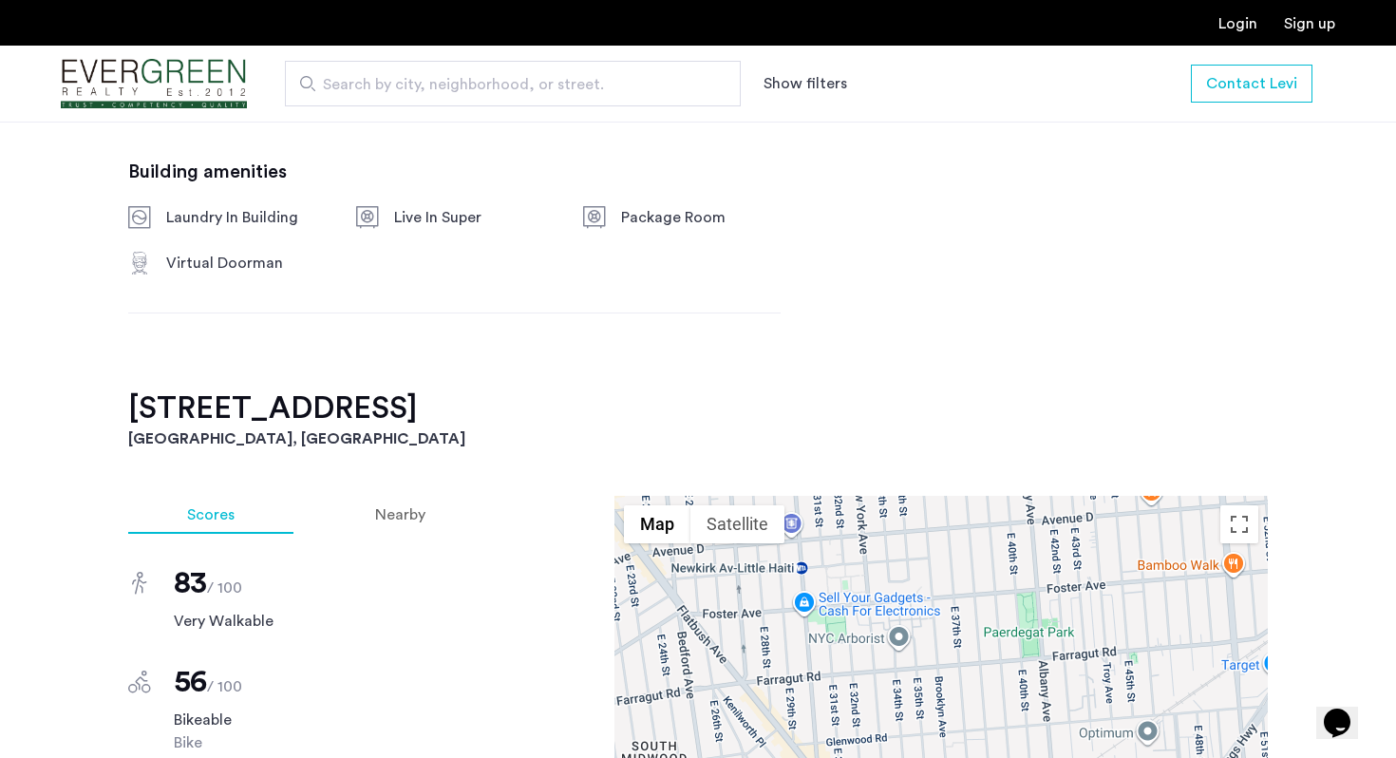
scroll to position [1556, 0]
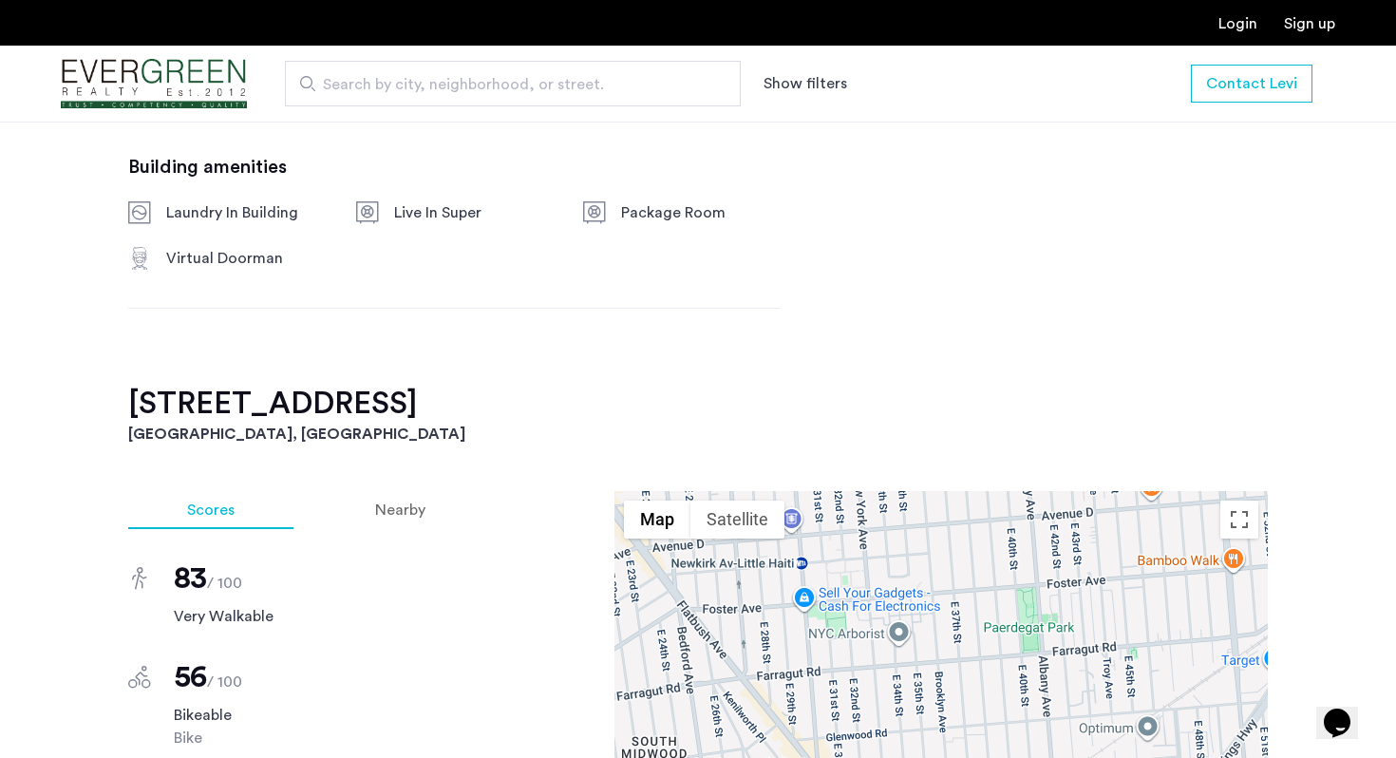
click at [276, 386] on h2 "1626 Brooklyn Avenue, Unit 3A" at bounding box center [698, 404] width 1140 height 38
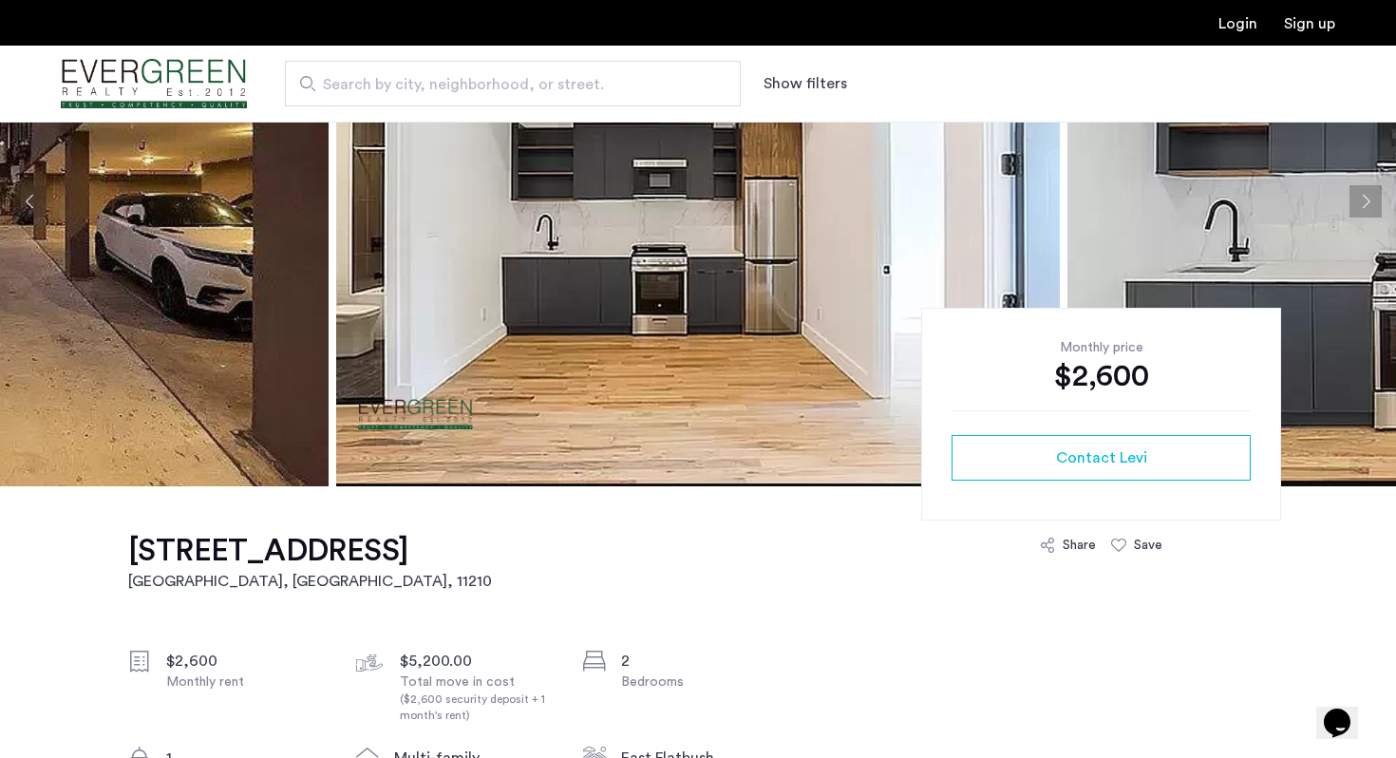
scroll to position [349, 0]
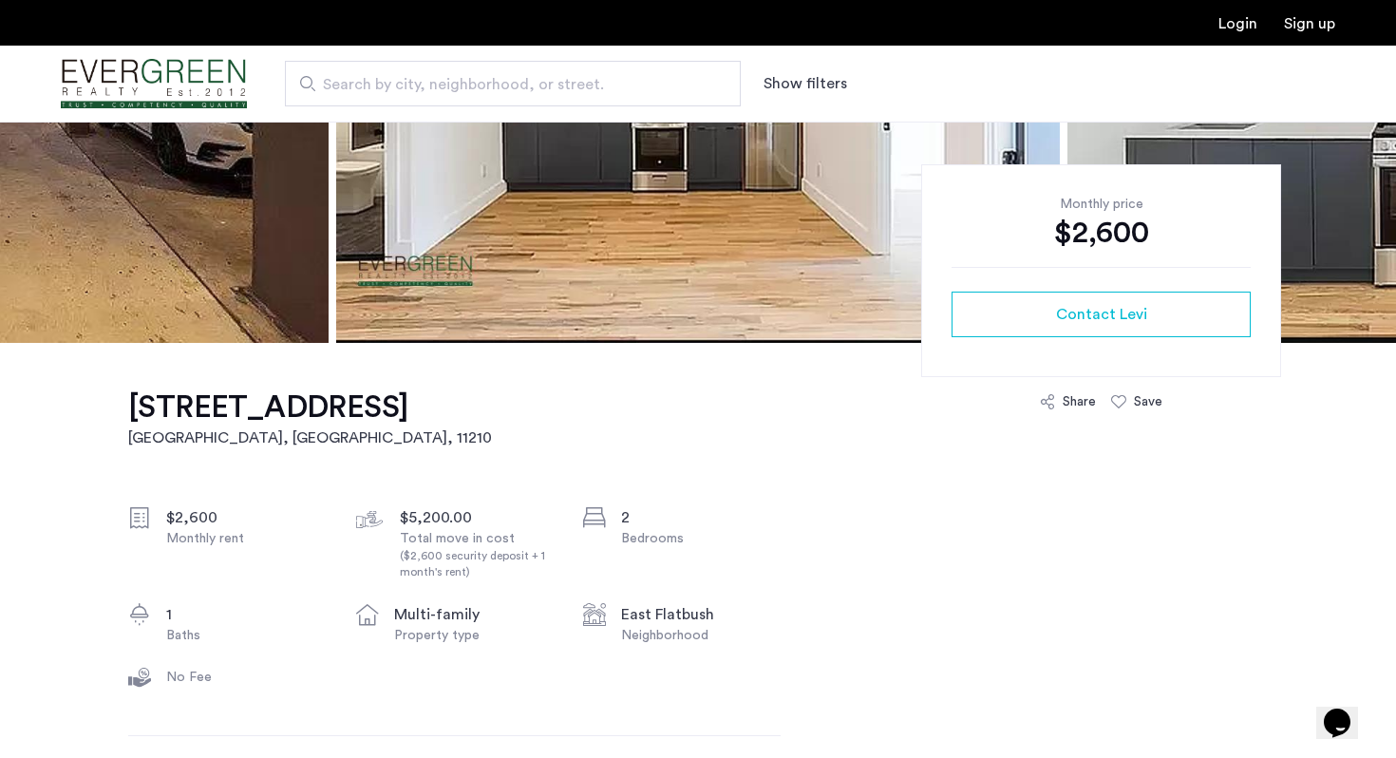
click at [320, 401] on h1 "1626 Brooklyn Avenue, Unit 3A" at bounding box center [310, 407] width 364 height 38
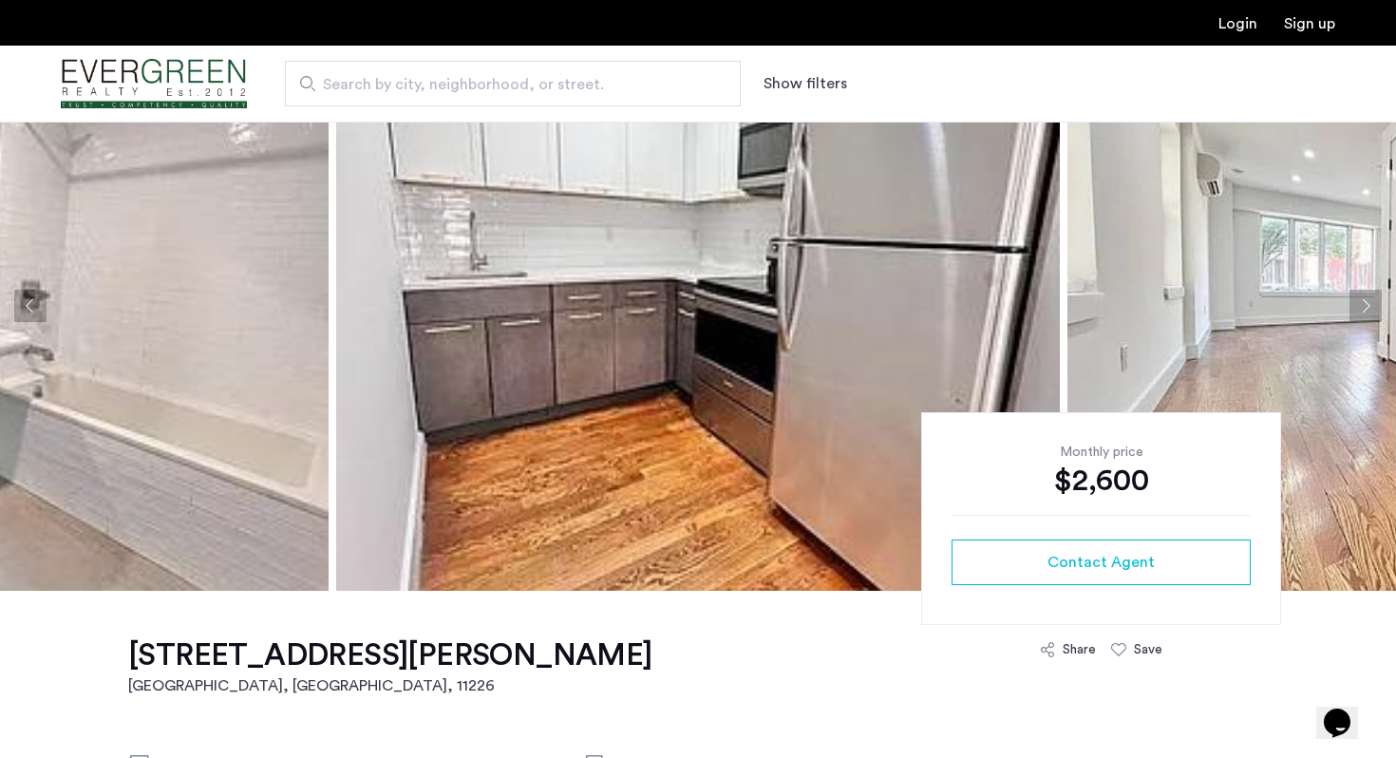
scroll to position [142, 0]
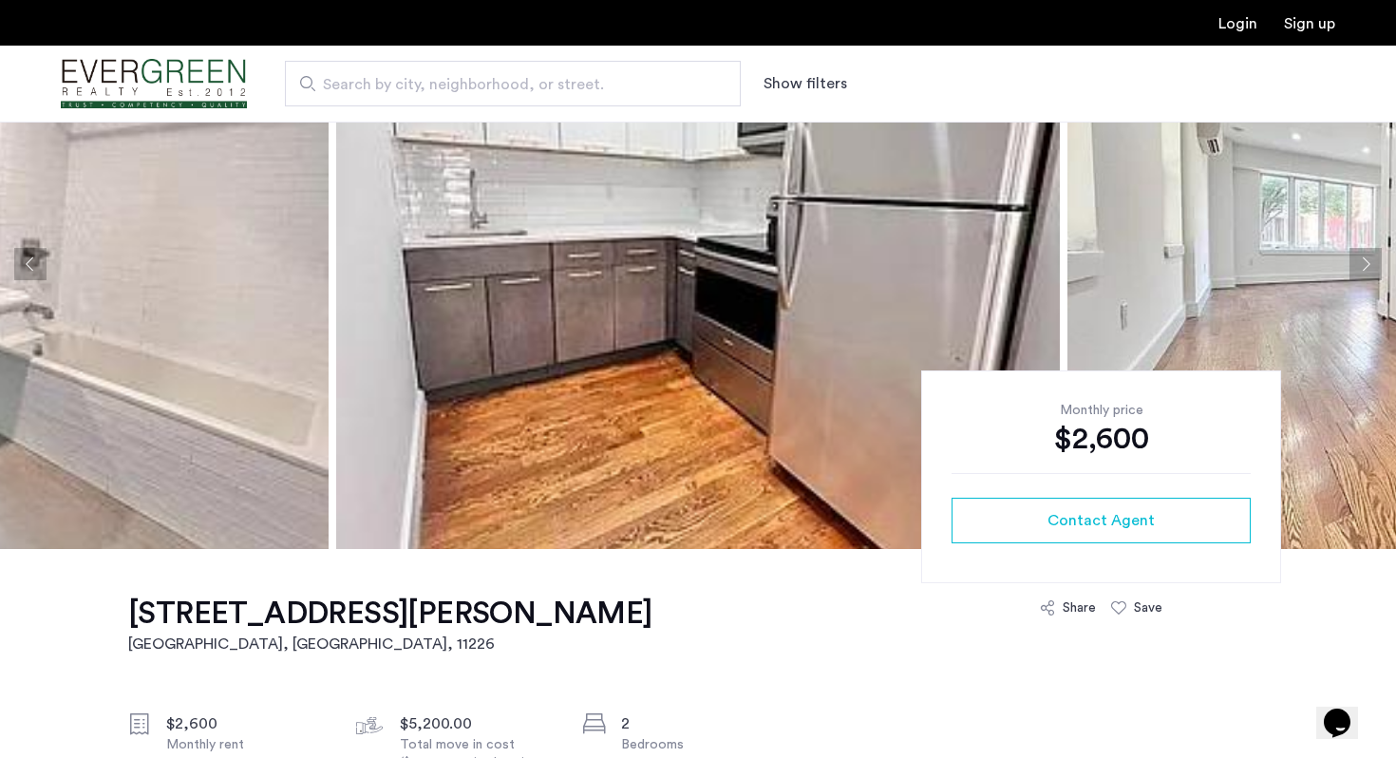
click at [431, 618] on h1 "[STREET_ADDRESS][PERSON_NAME]" at bounding box center [390, 614] width 524 height 38
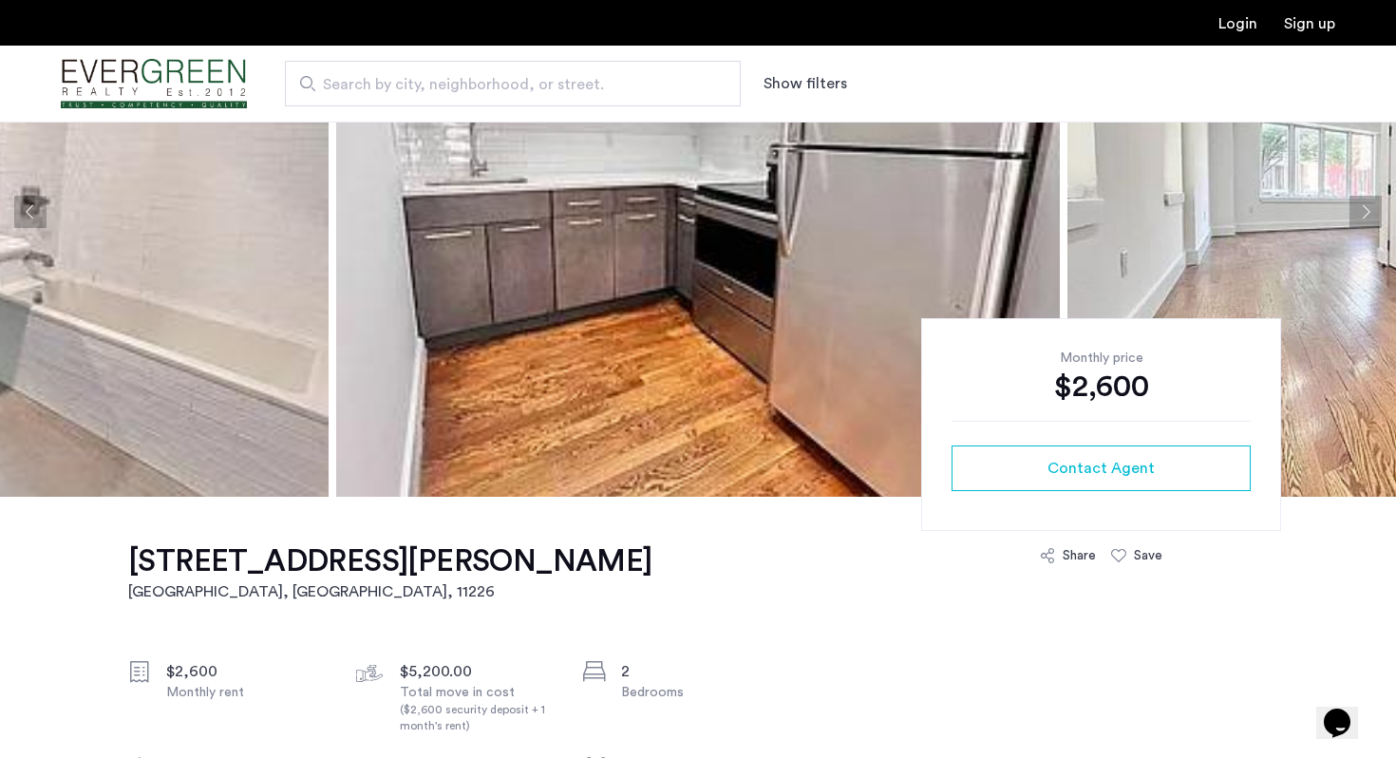
scroll to position [196, 0]
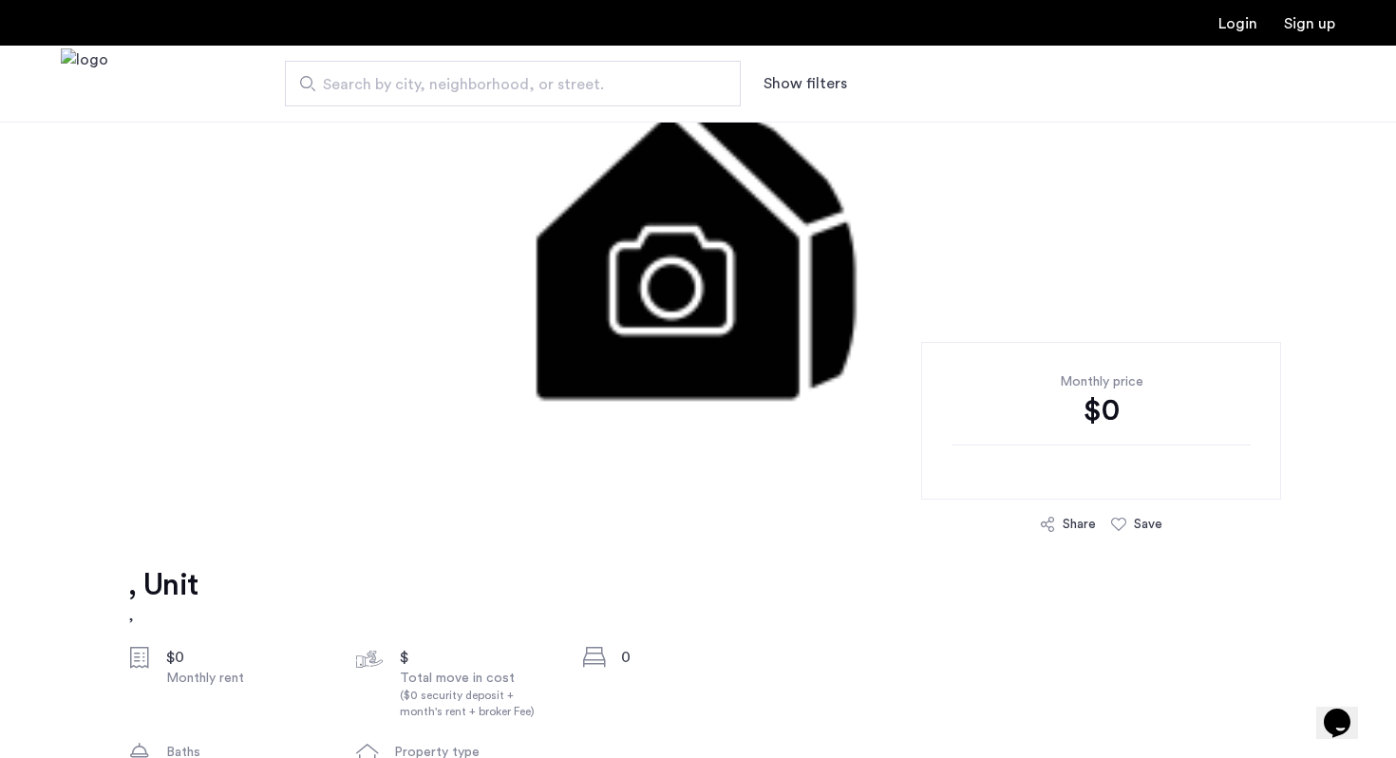
scroll to position [179, 0]
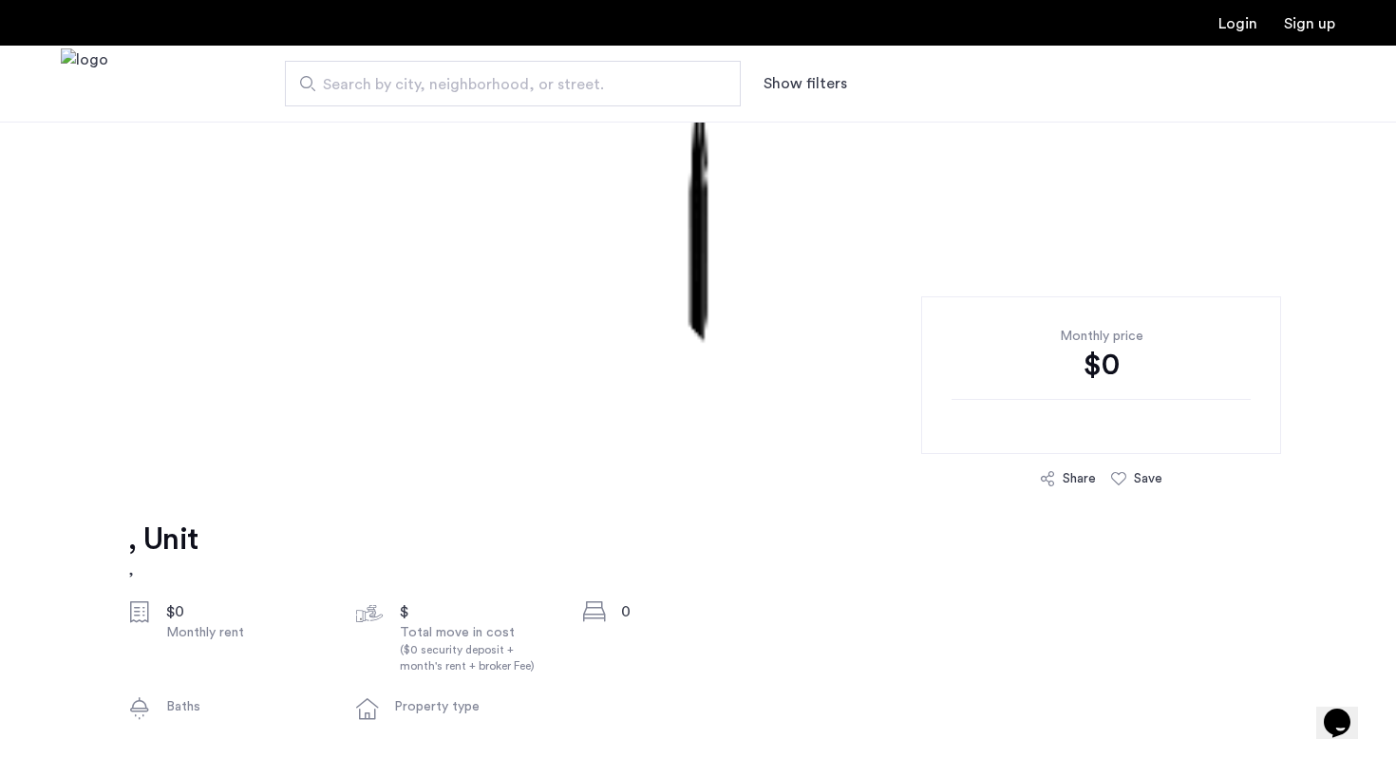
scroll to position [216, 0]
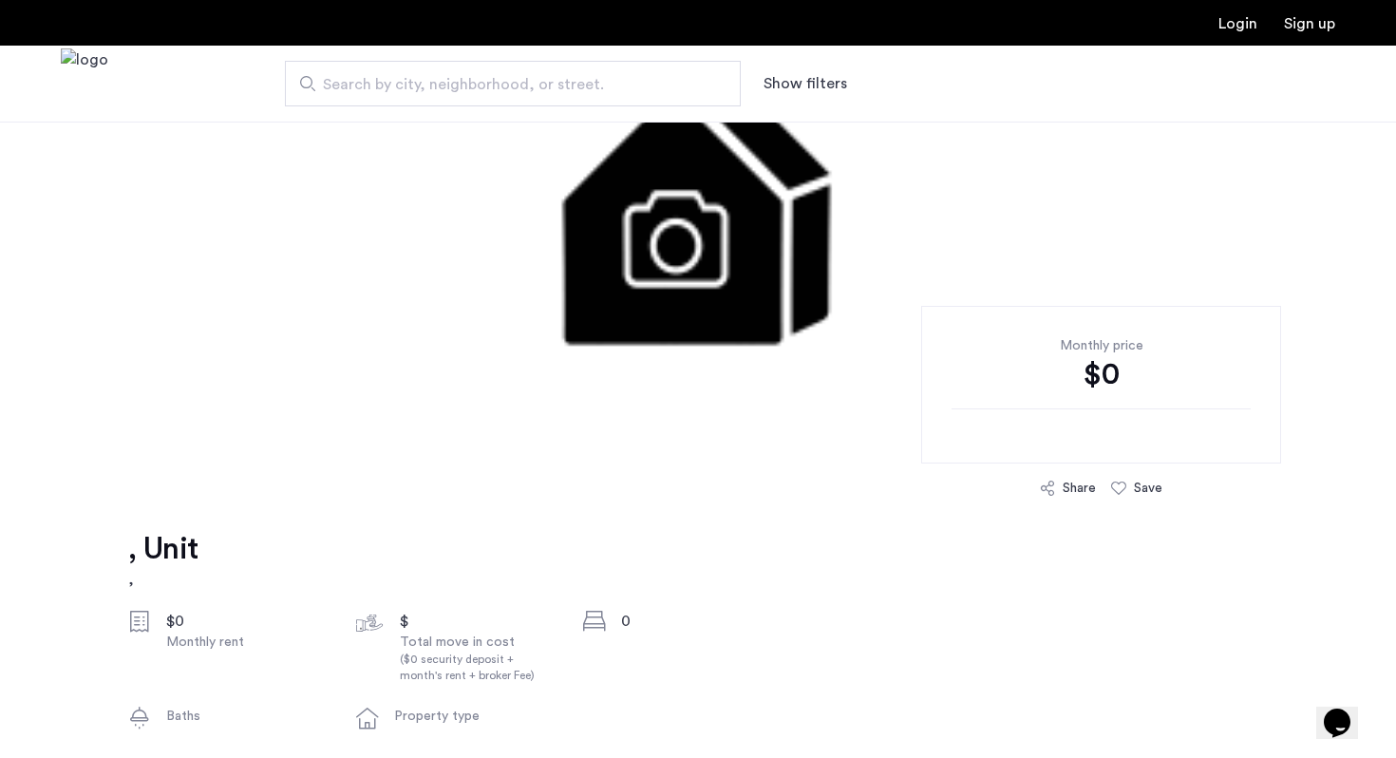
scroll to position [236, 0]
